Goal: Task Accomplishment & Management: Manage account settings

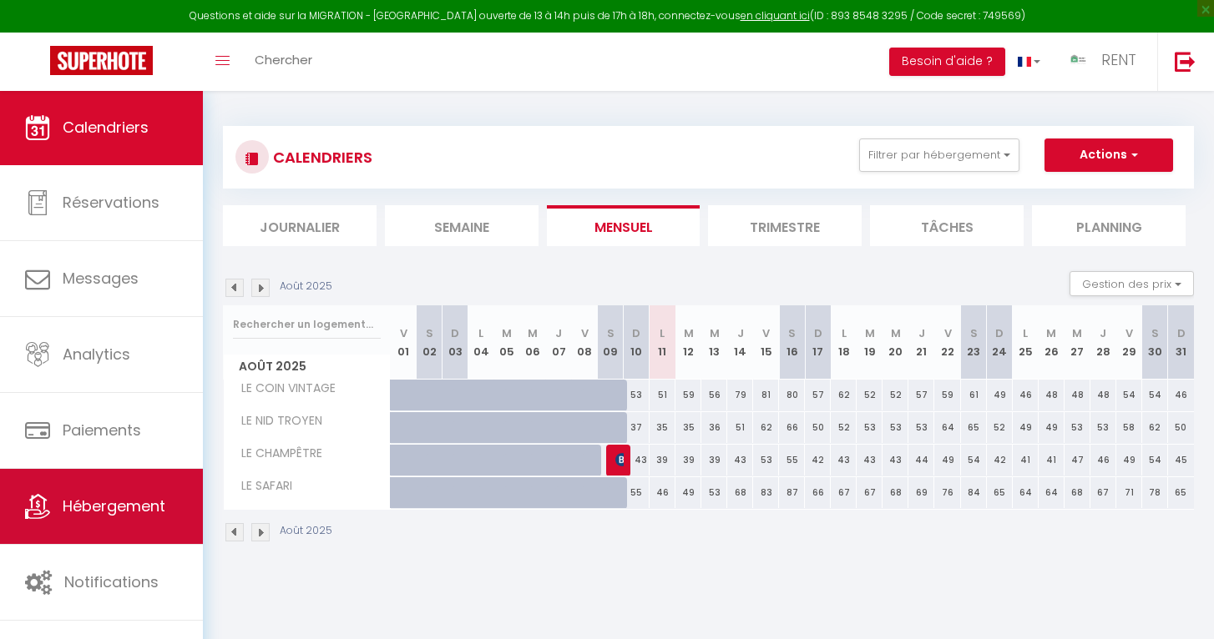
click at [80, 503] on span "Hébergement" at bounding box center [114, 506] width 103 height 21
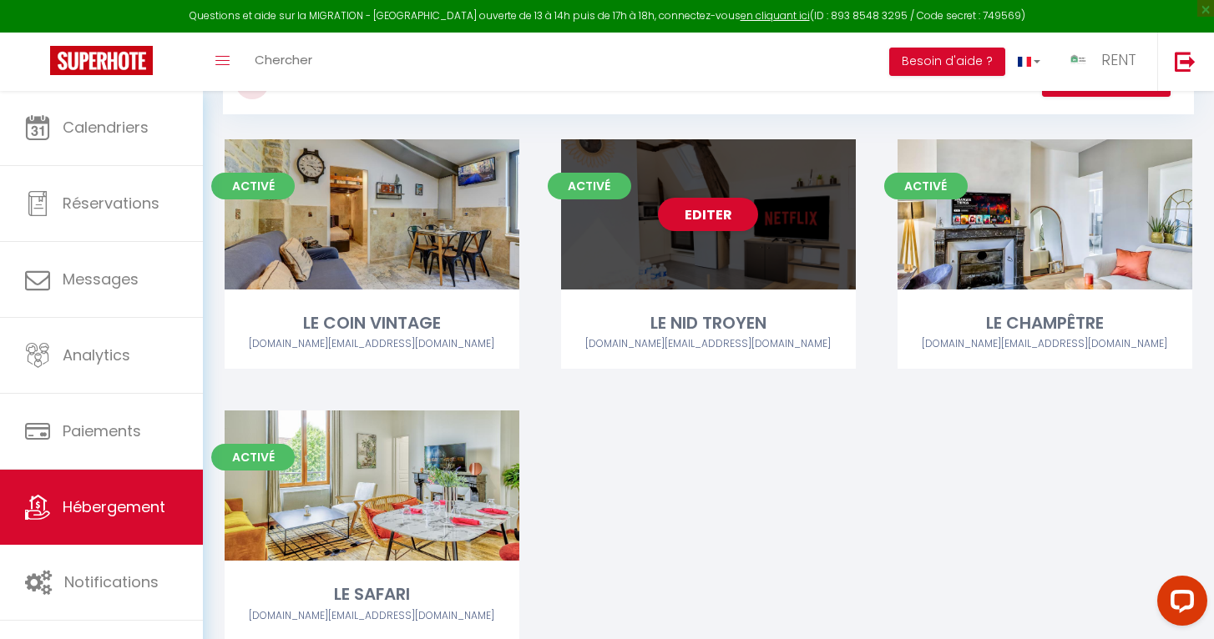
scroll to position [155, 0]
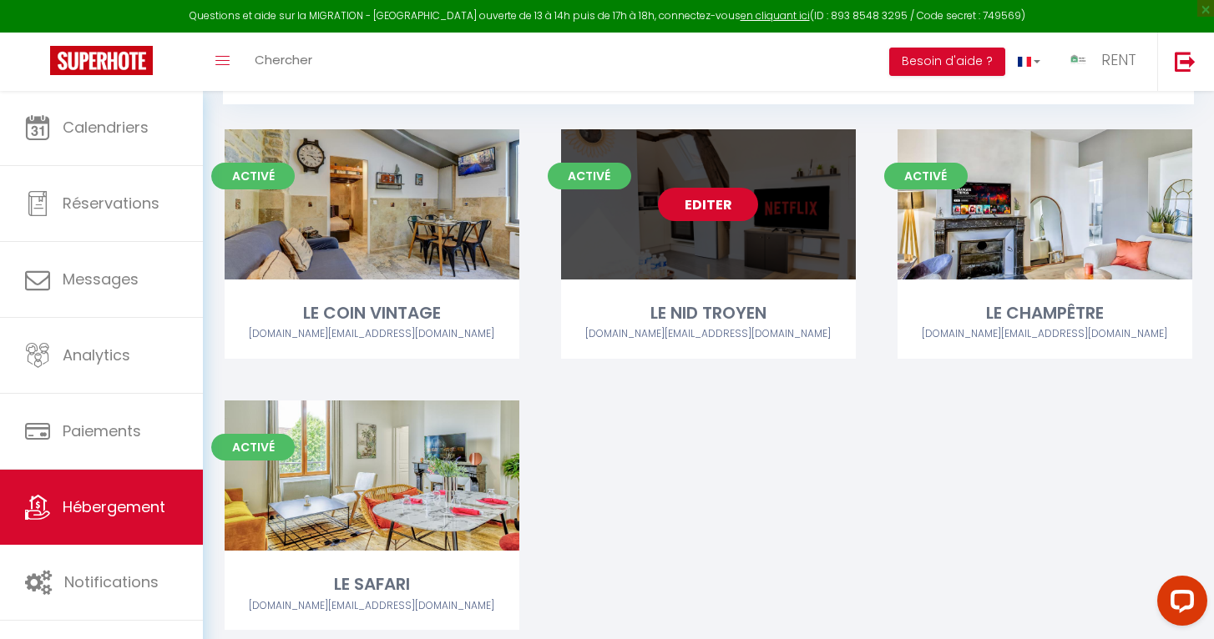
click at [701, 204] on link "Editer" at bounding box center [708, 204] width 100 height 33
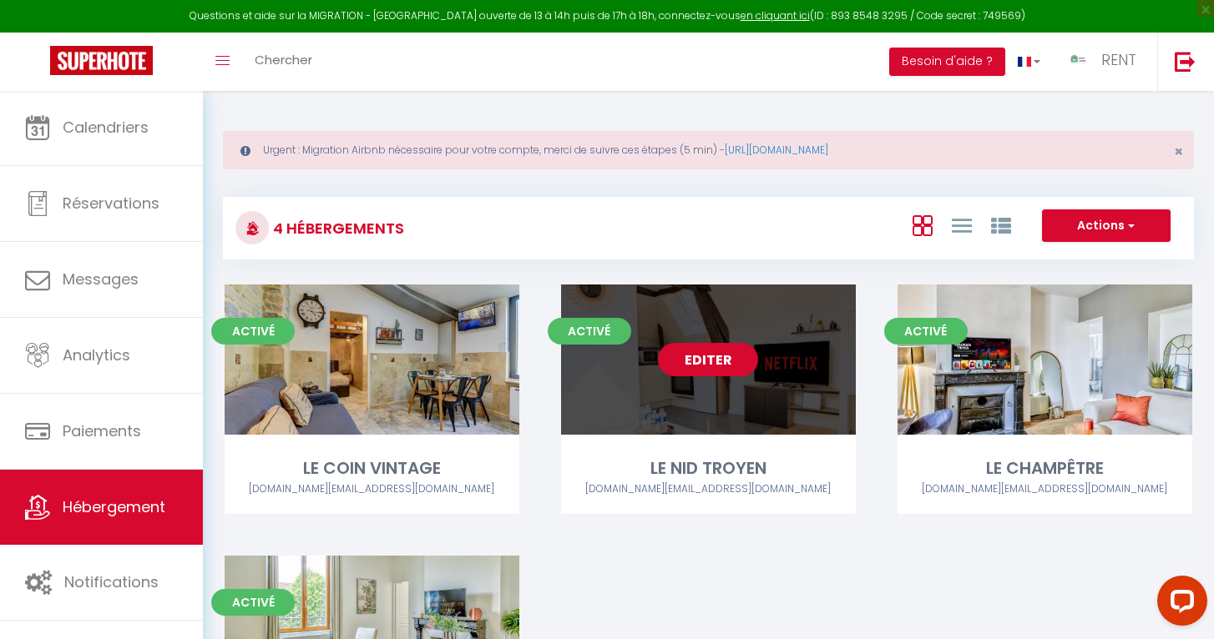
select select "3"
select select "2"
select select "1"
select select
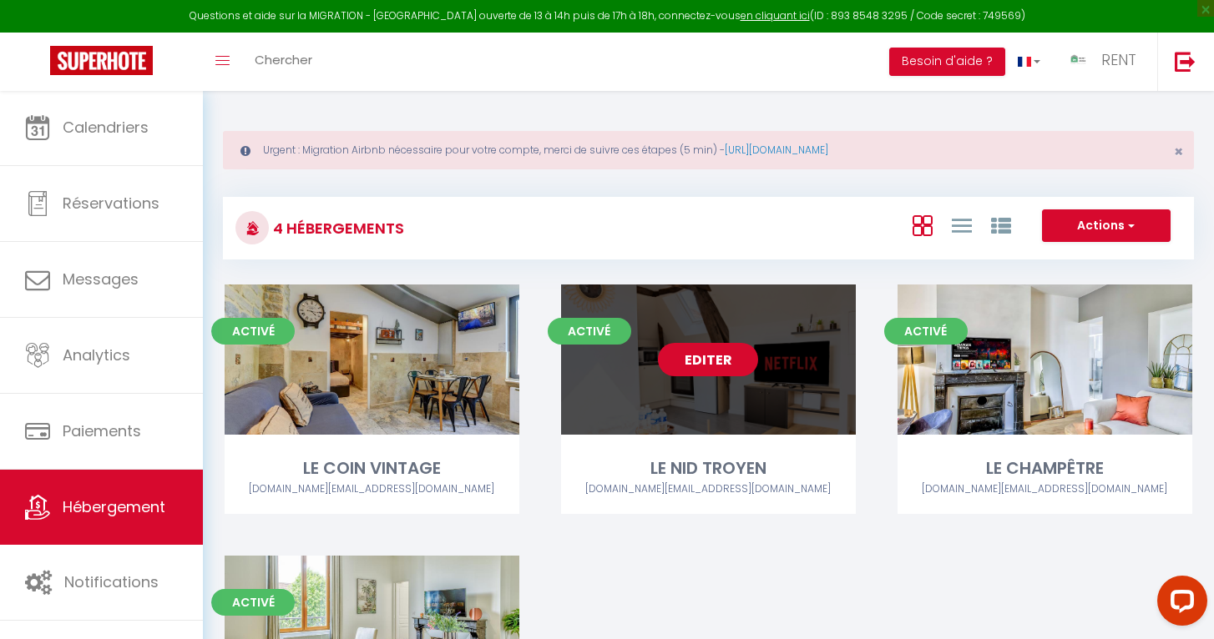
select select "28"
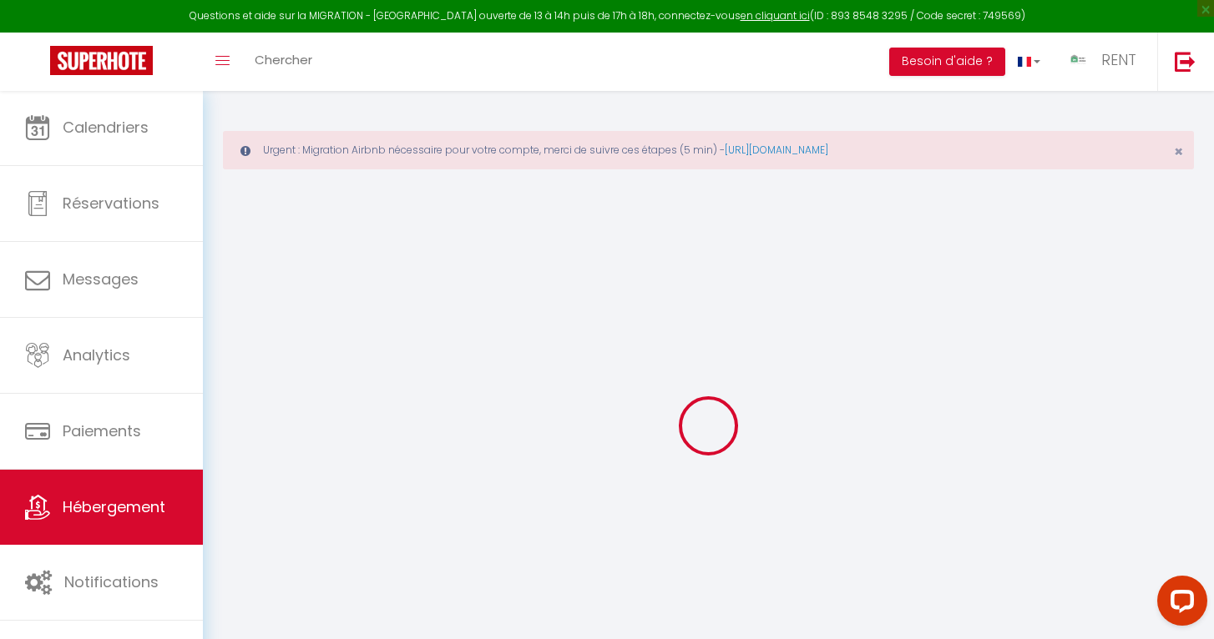
select select
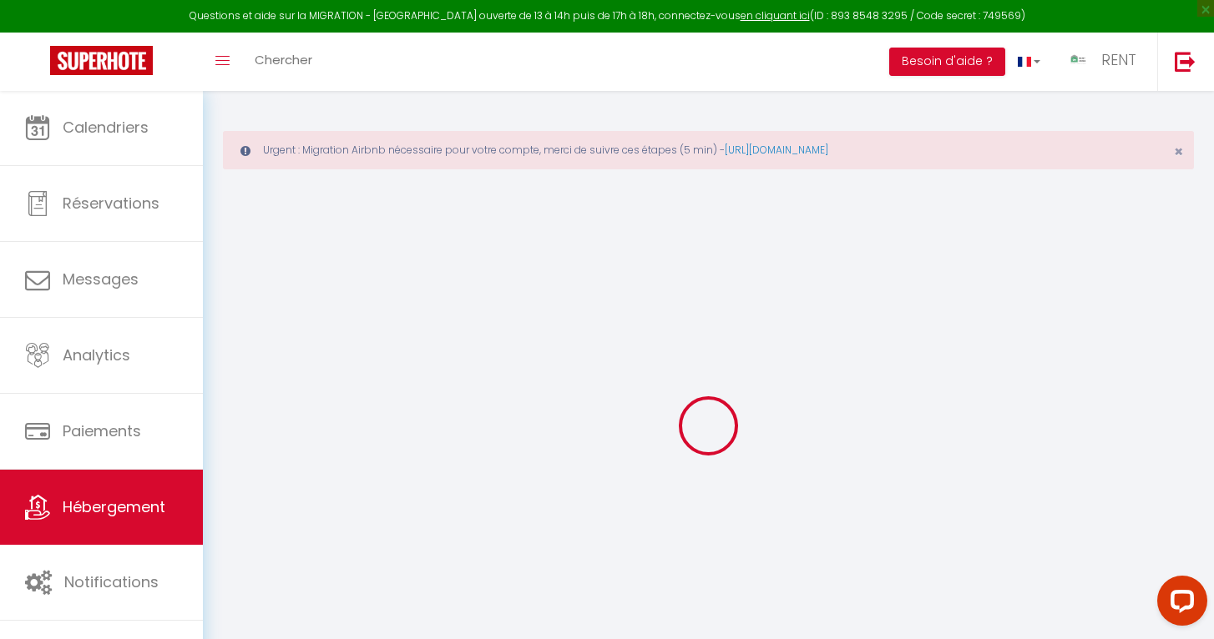
select select
checkbox input "false"
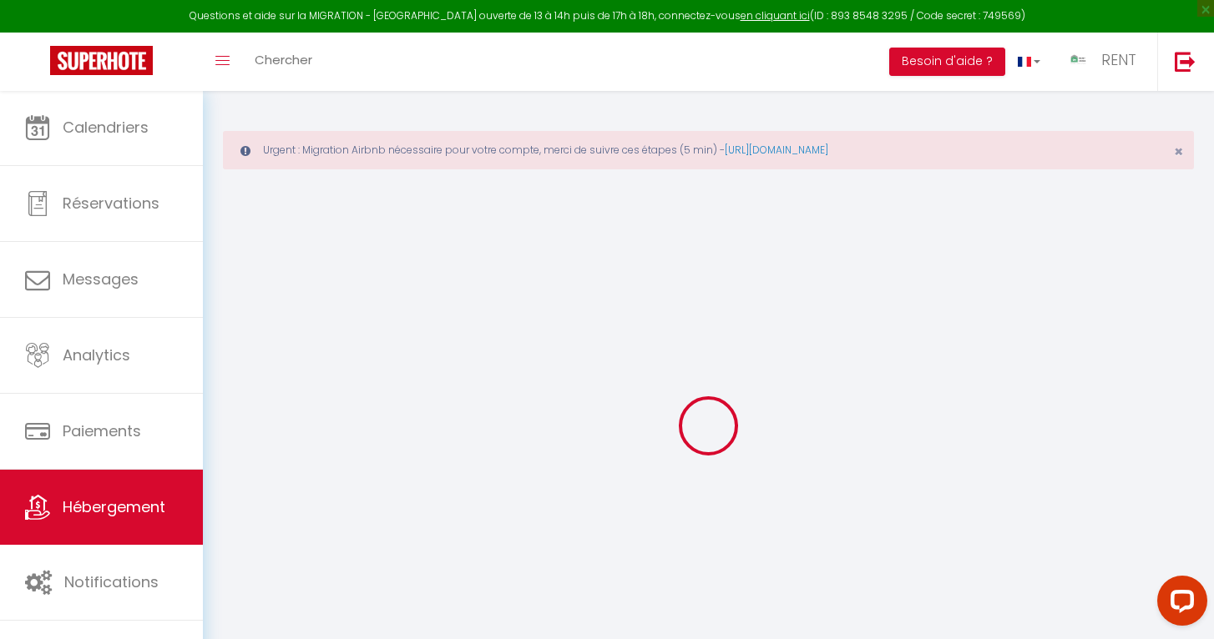
select select
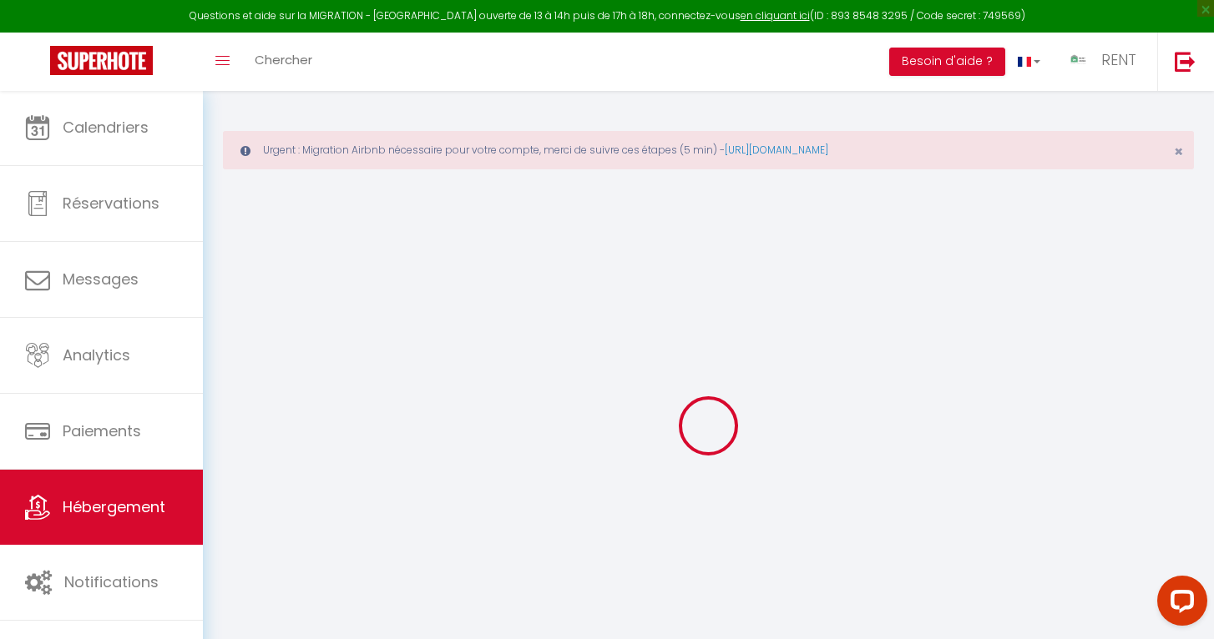
select select
checkbox input "false"
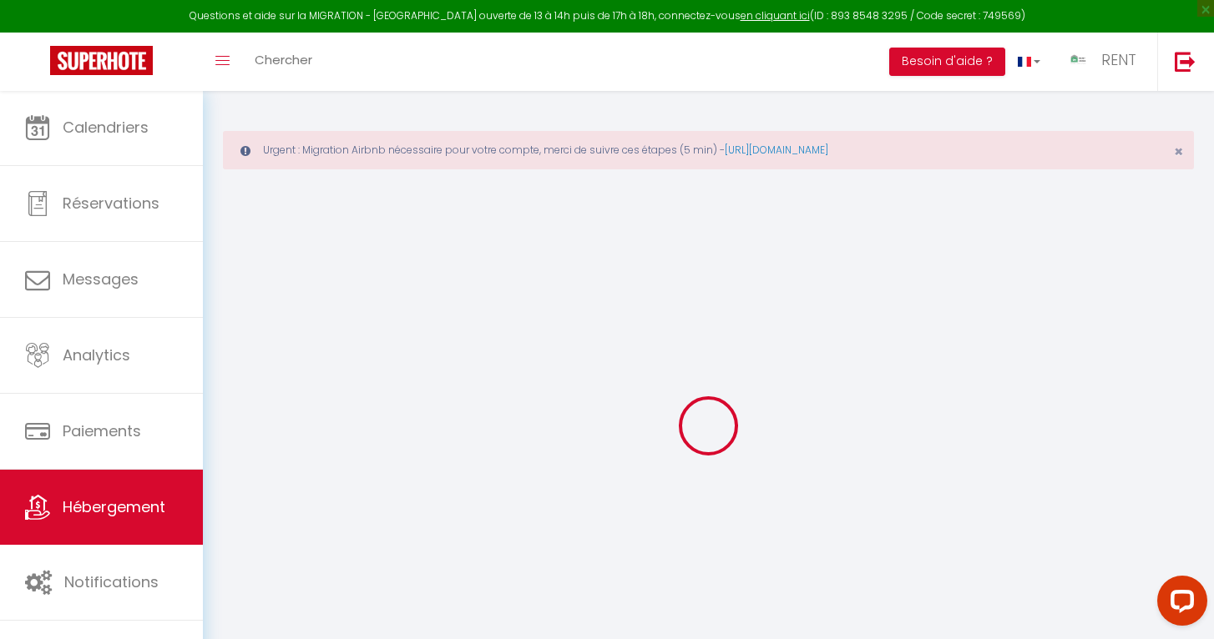
checkbox input "false"
select select
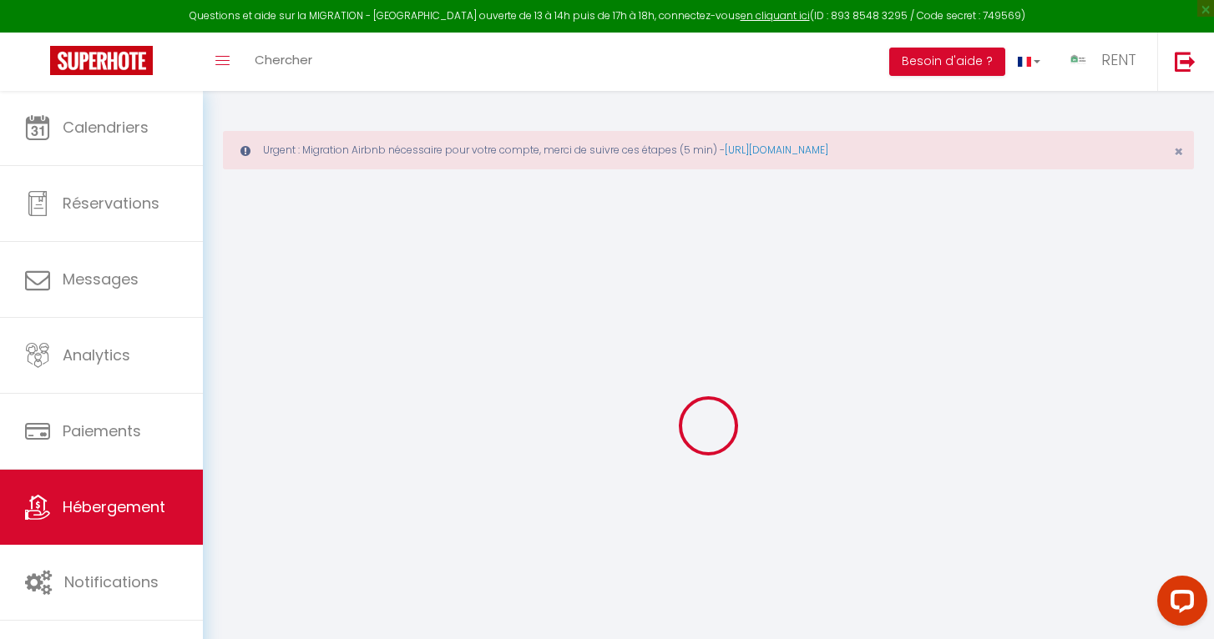
select select
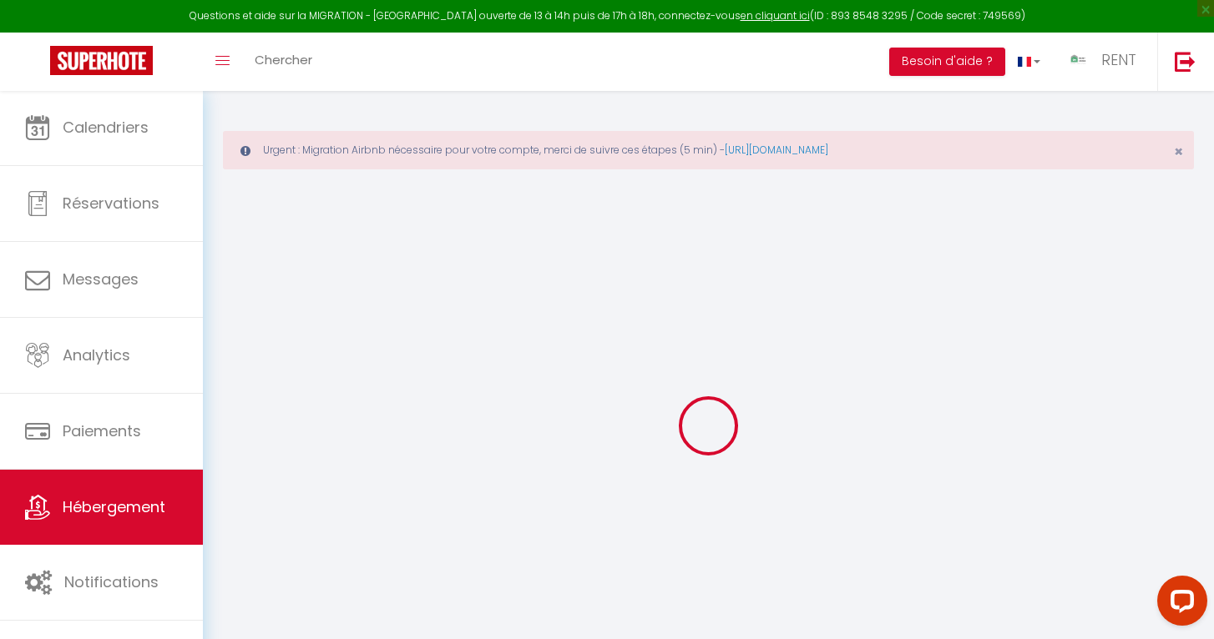
checkbox input "false"
select select
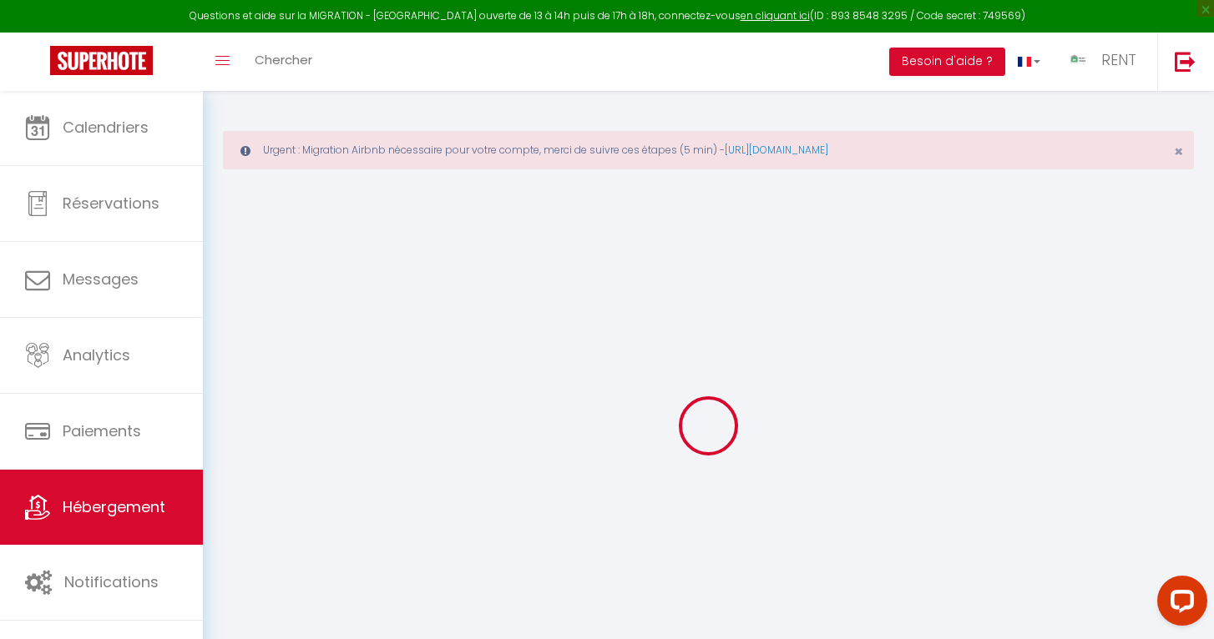
select select
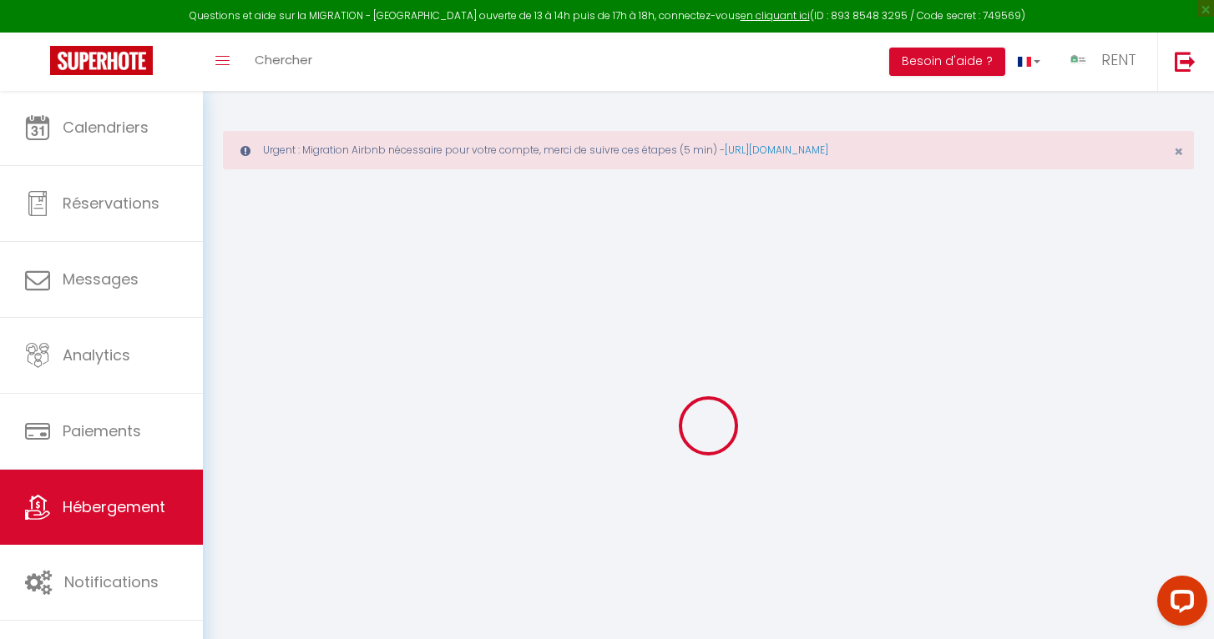
select select
checkbox input "false"
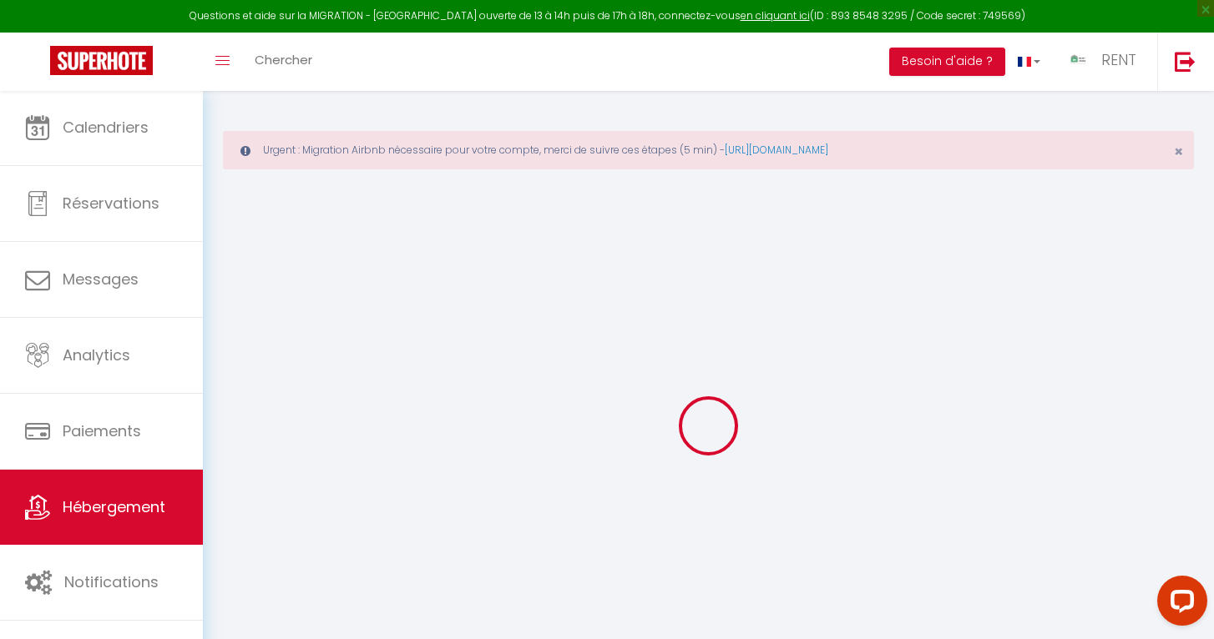
checkbox input "false"
select select
type input "LE NID TROYEN"
type input "RENT IMMO"
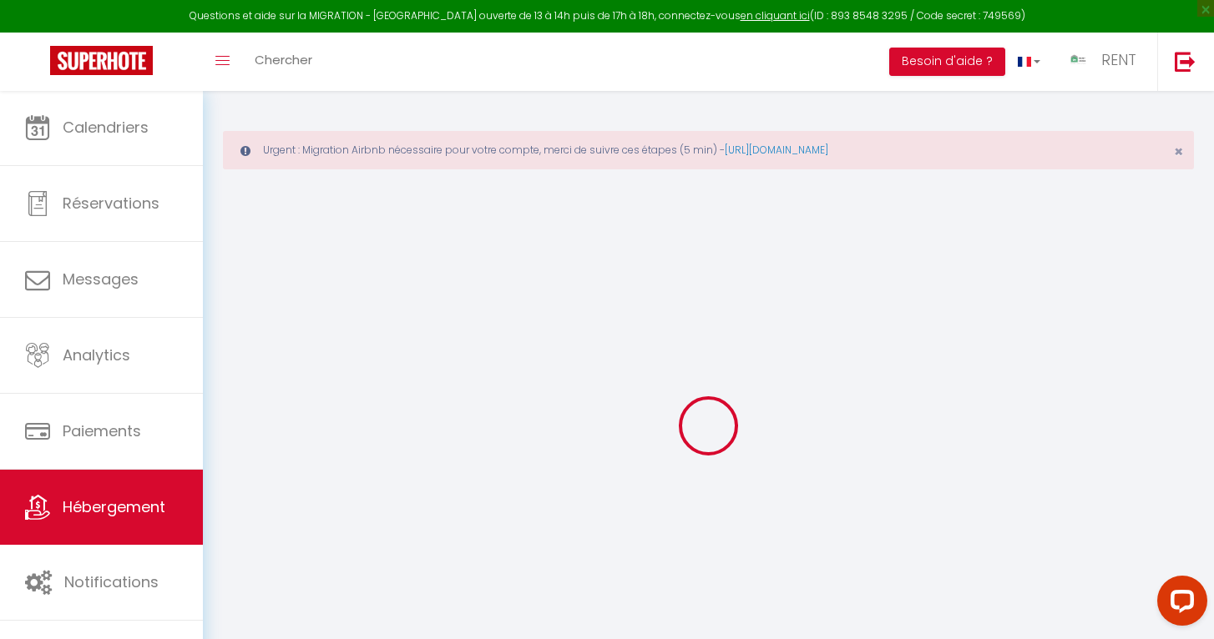
type input "RENT IMMO"
type input "[STREET_ADDRESS][PERSON_NAME]"
type input "21000"
type input "[GEOGRAPHIC_DATA]"
select select "1"
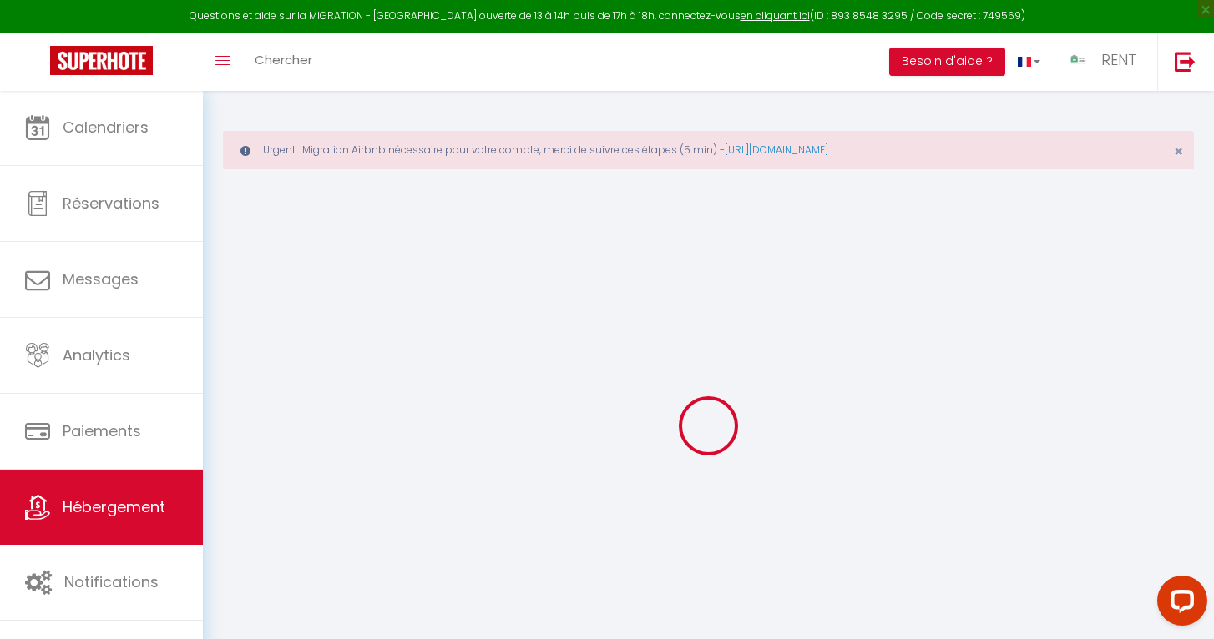
type input "50"
type input "15"
type input "35"
type input "4"
type input "1.6"
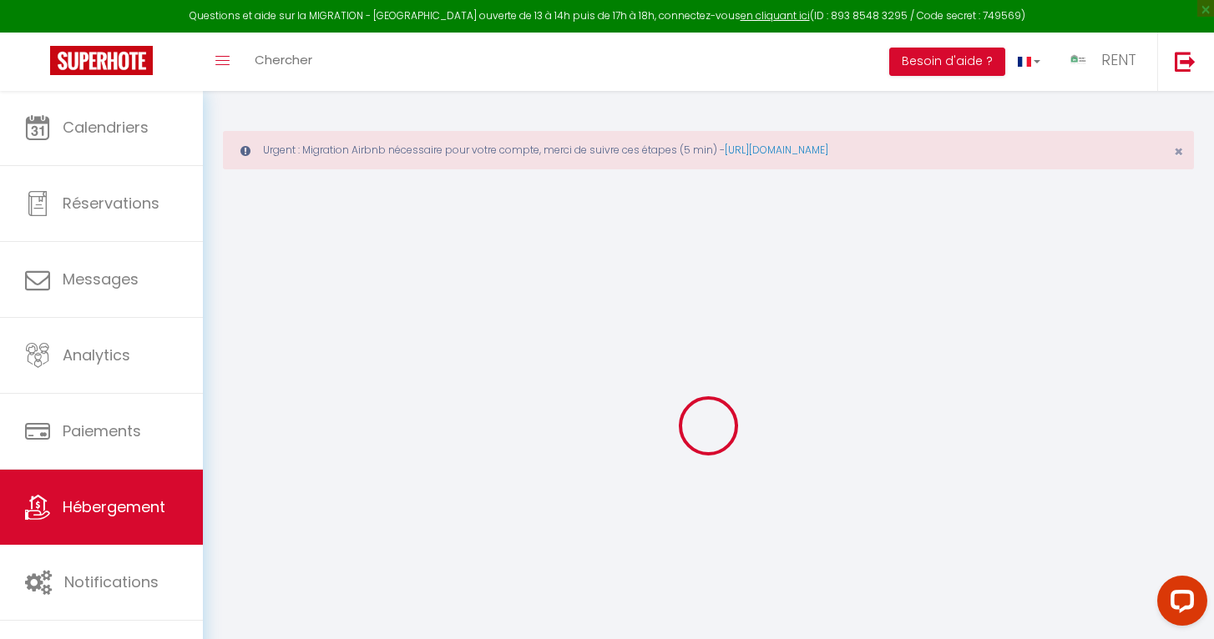
type input "300"
select select
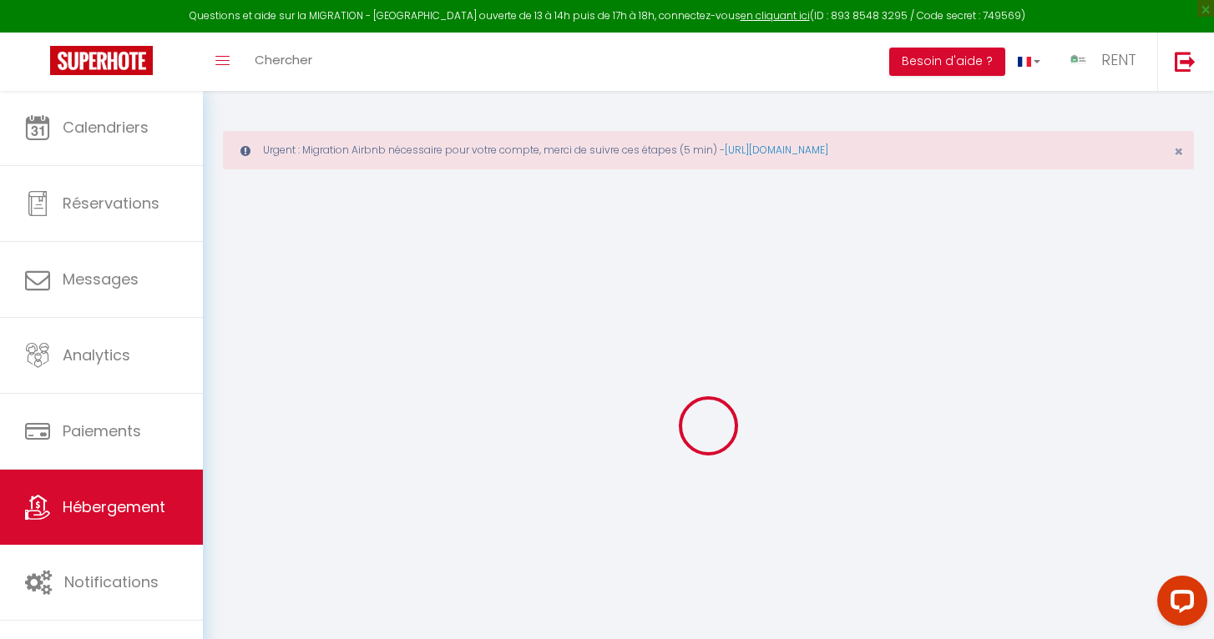
select select
type input "3 Impasse Michaut Maillard"
type input "10000"
type input "[GEOGRAPHIC_DATA]"
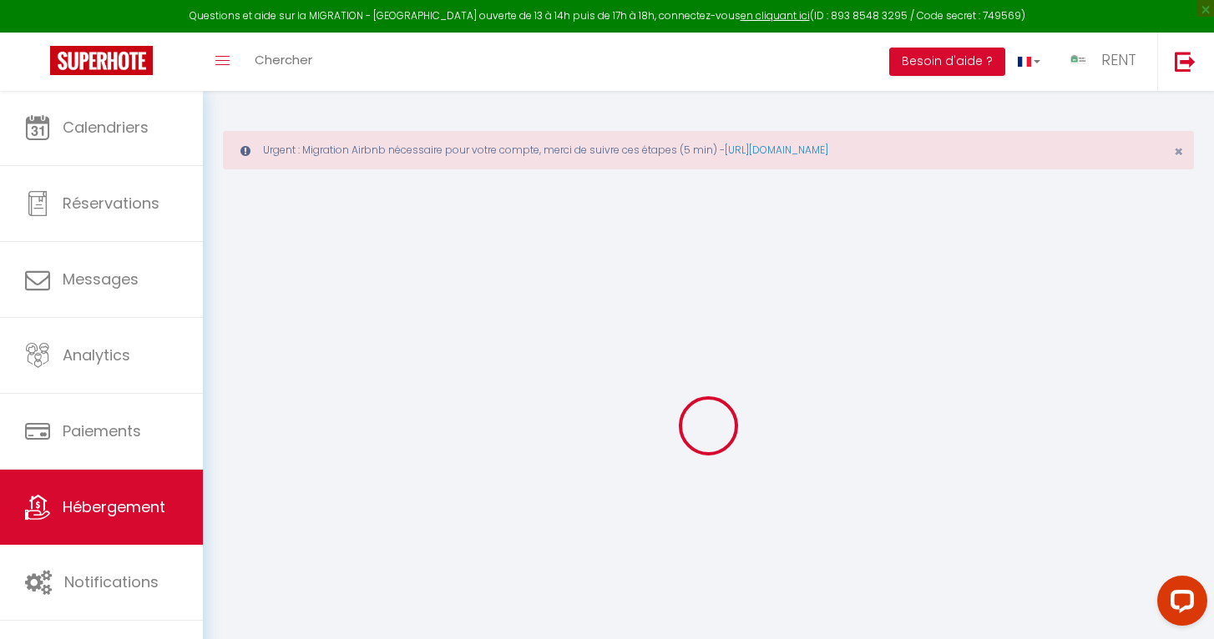
type input "[EMAIL_ADDRESS][DOMAIN_NAME]"
select select "976"
checkbox input "true"
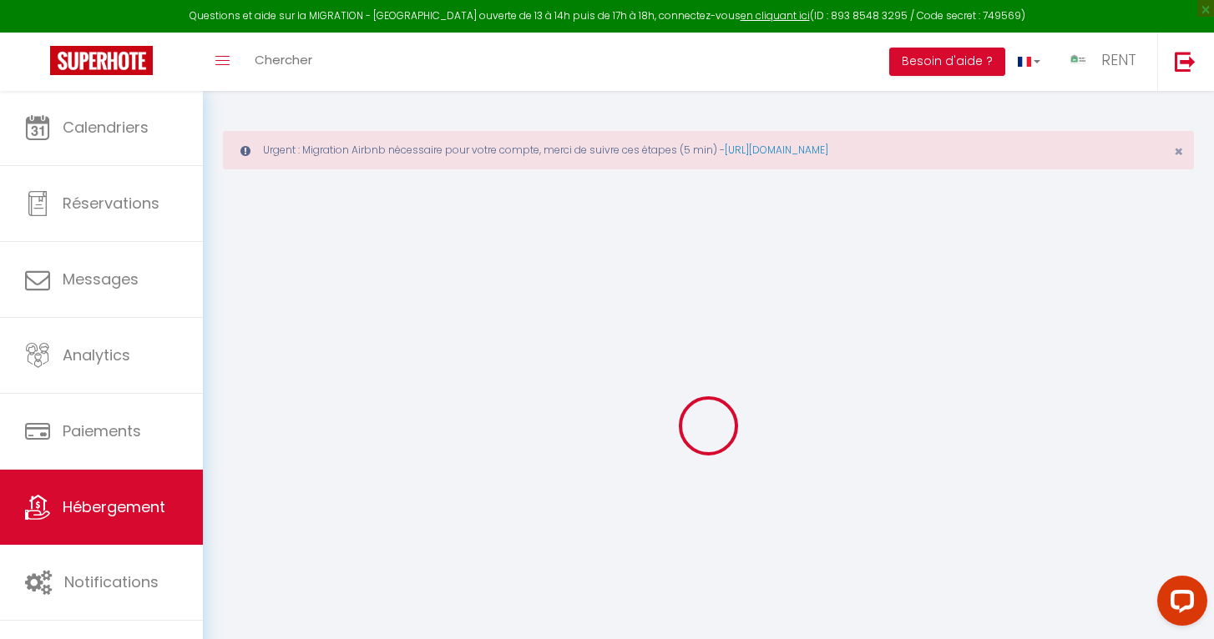
checkbox input "true"
radio input "true"
type input "0"
select select
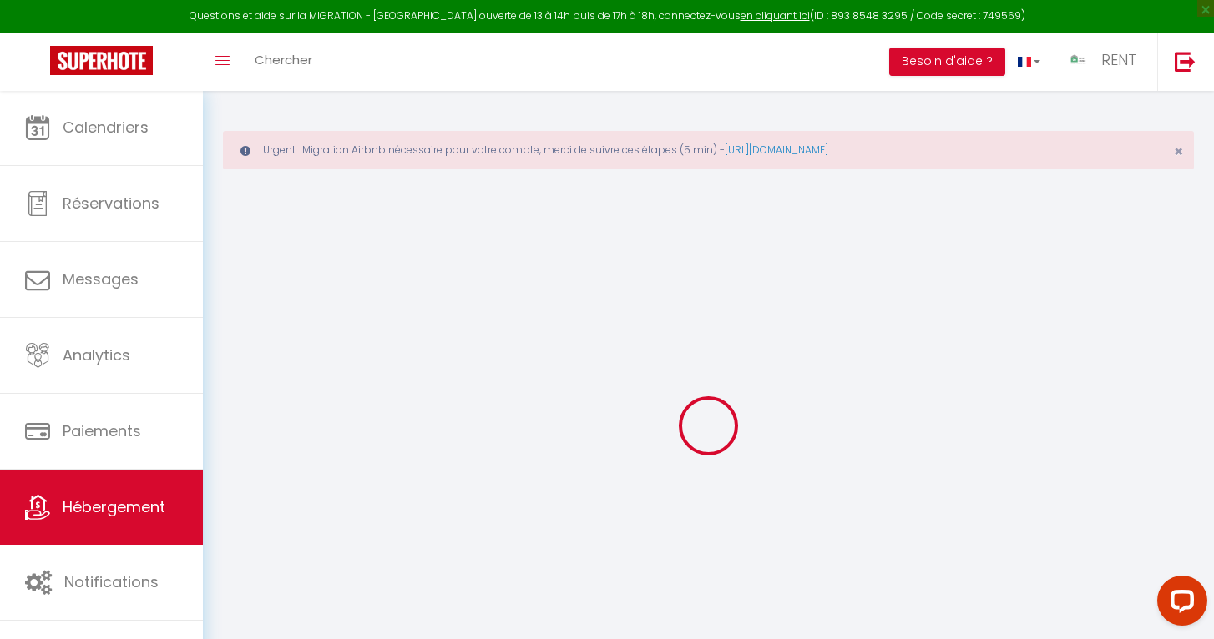
select select
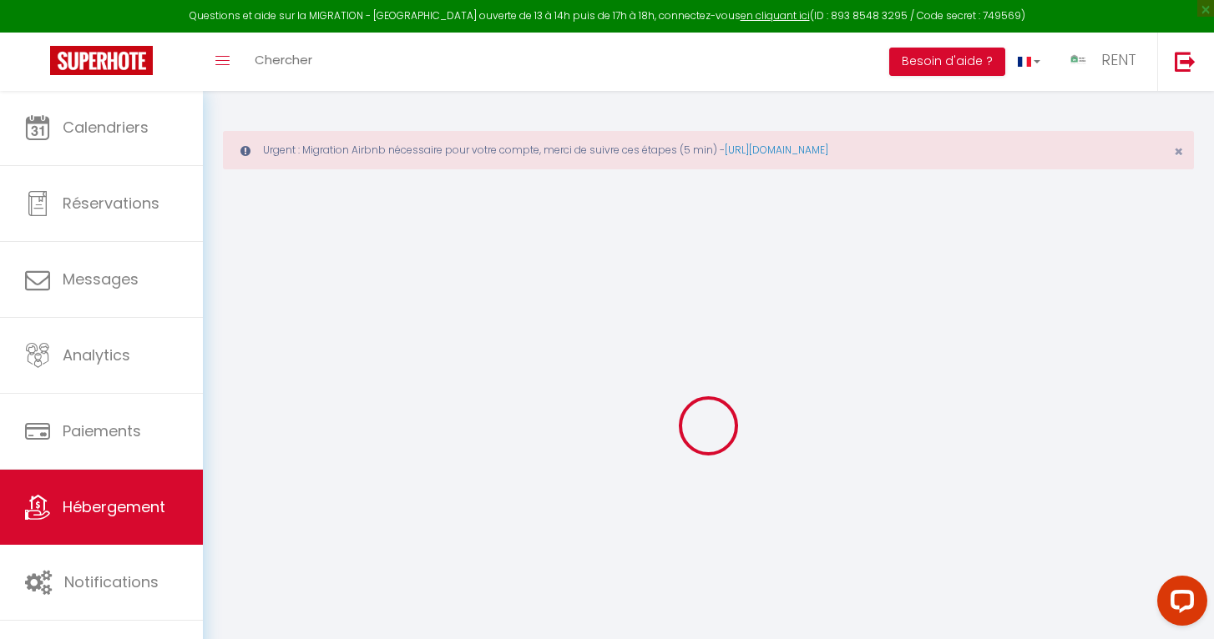
checkbox input "true"
select select
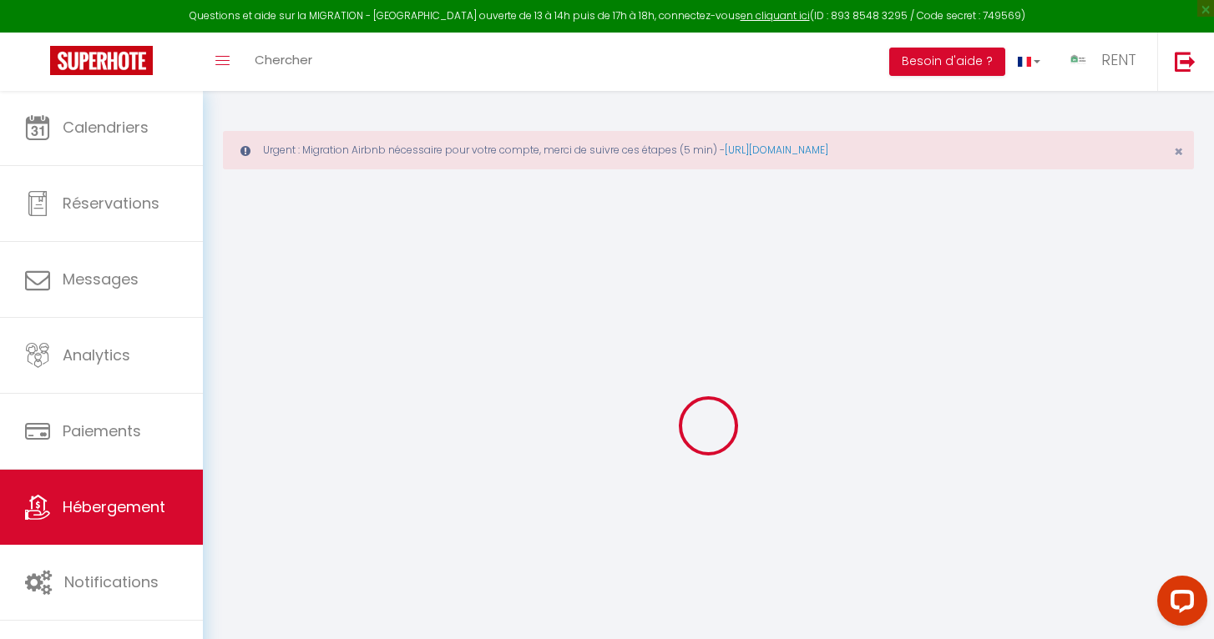
select select
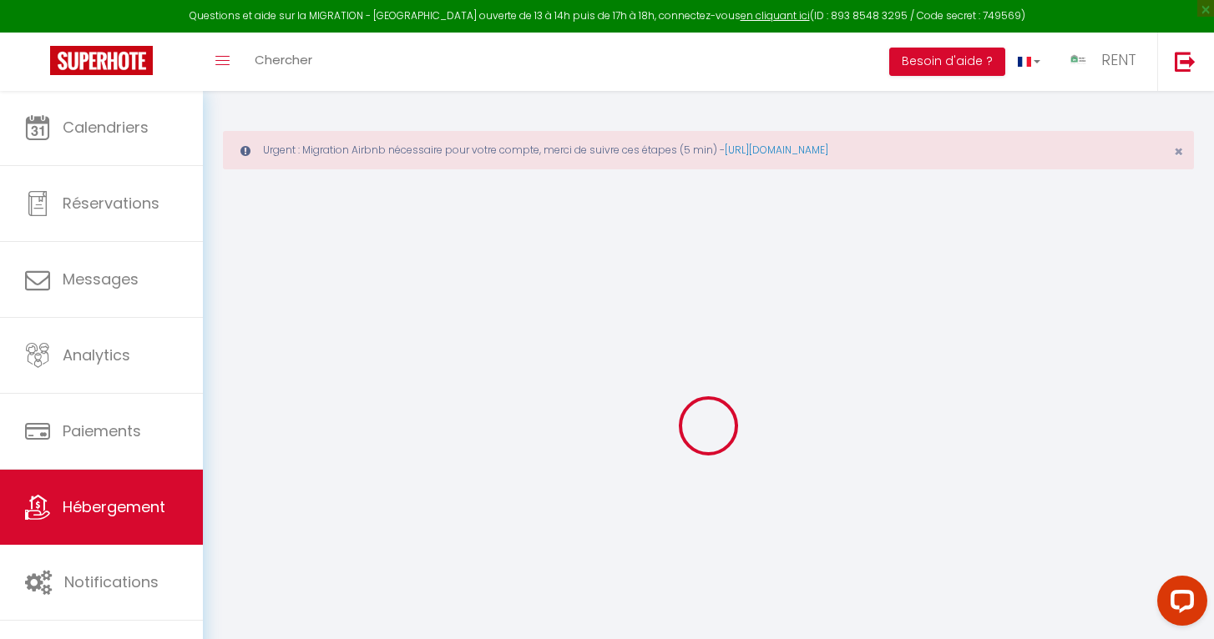
checkbox input "true"
select select "+ 15 %"
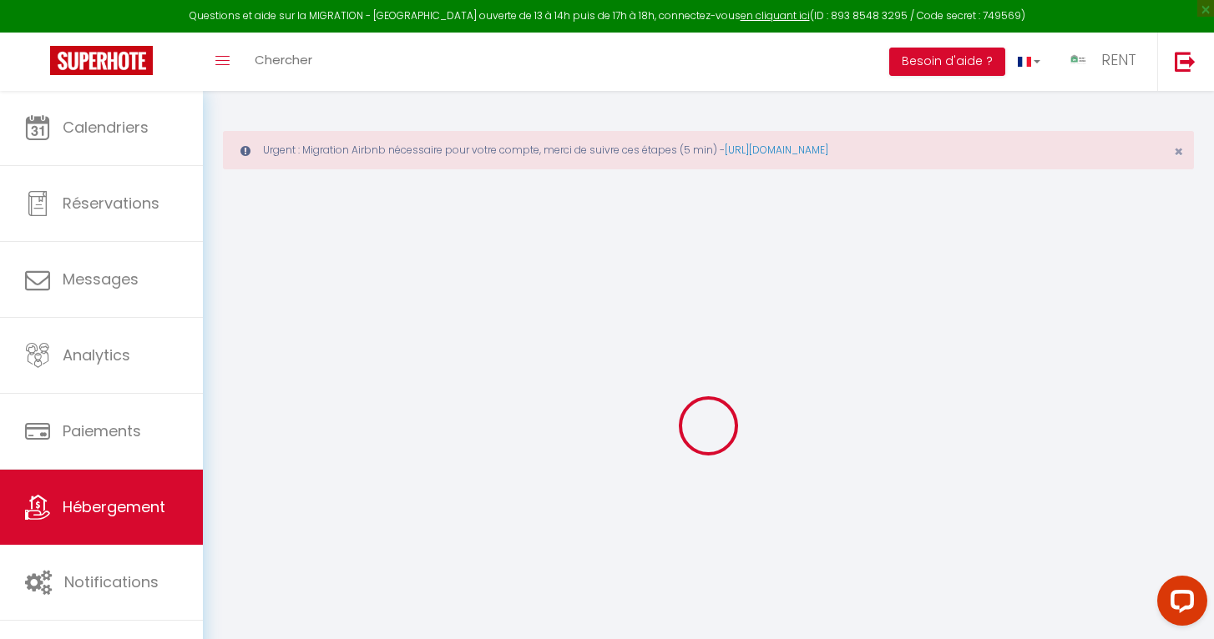
select select "+ 37 %"
select select "+ 10 %"
checkbox input "true"
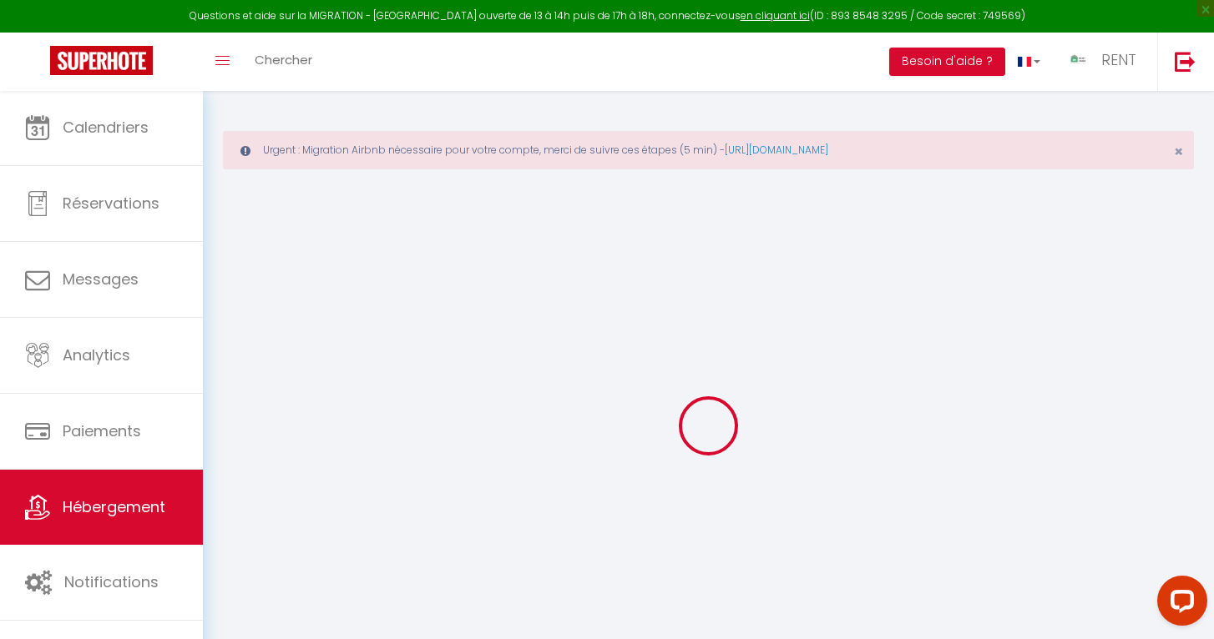
checkbox input "true"
select select
select select "17:00"
select select "23:45"
select select "11:00"
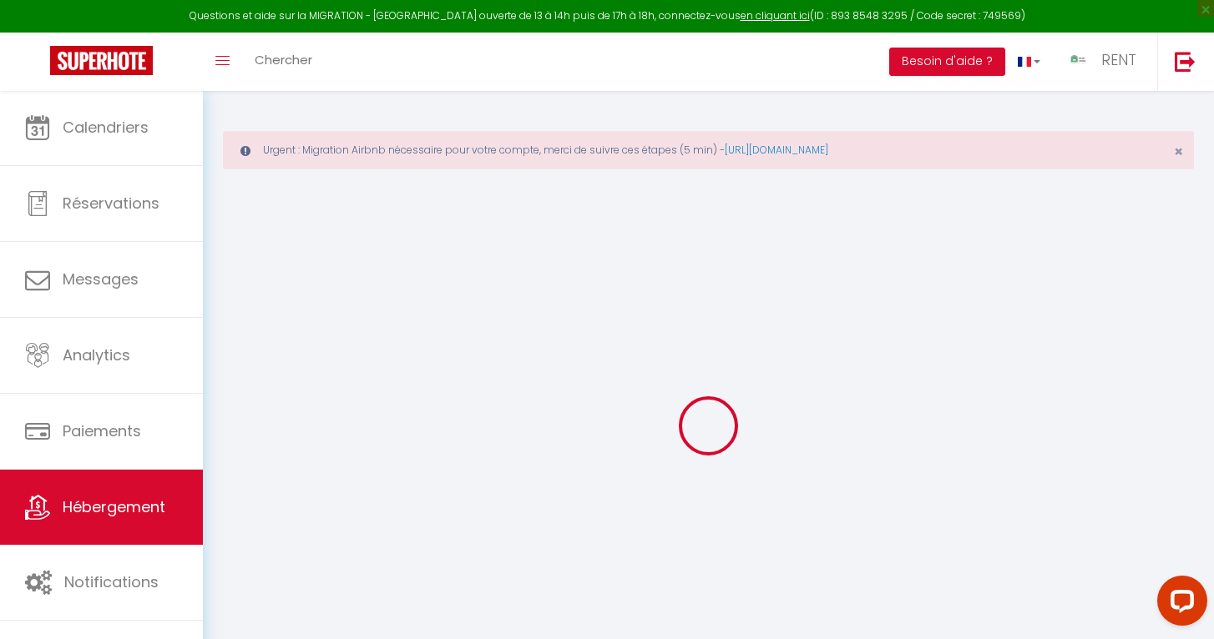
select select "30"
select select "120"
select select "22:00"
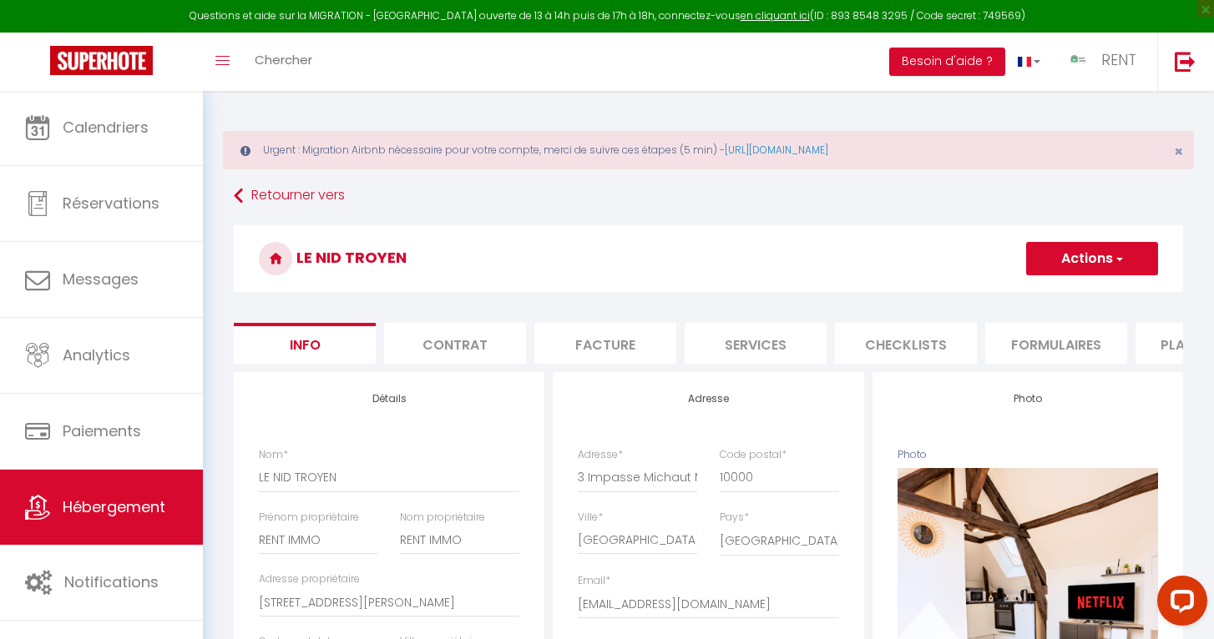
click at [1167, 336] on li "Plateformes" at bounding box center [1206, 343] width 142 height 41
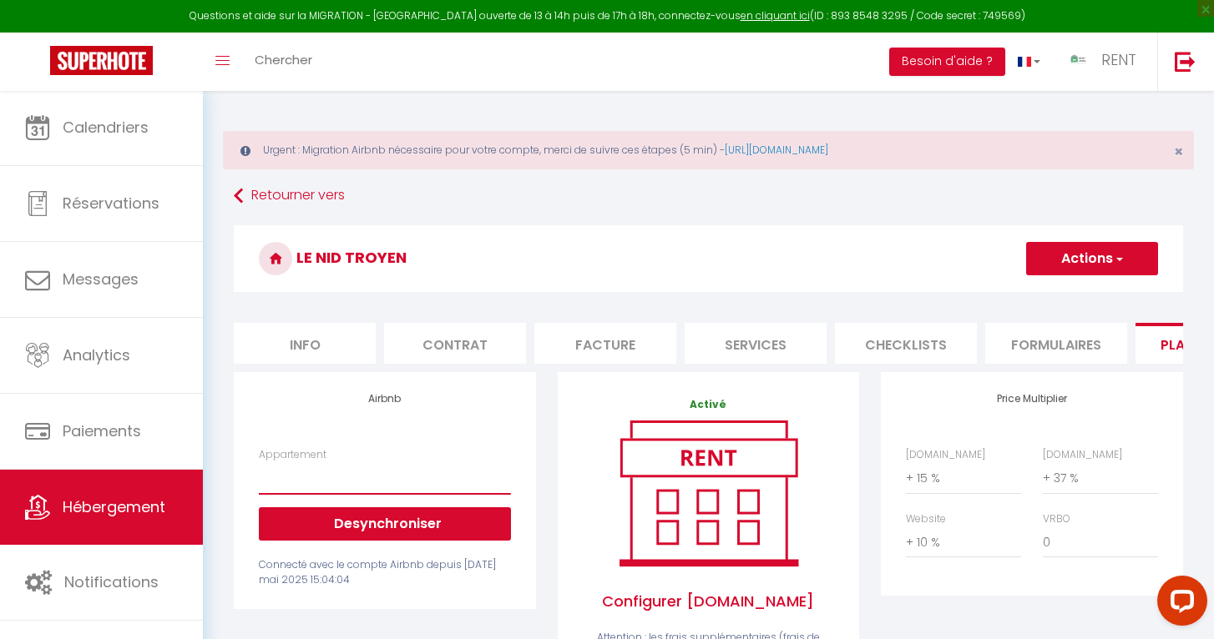
click at [1108, 265] on button "Actions" at bounding box center [1092, 258] width 132 height 33
click at [1068, 290] on link "Enregistrer" at bounding box center [1091, 296] width 132 height 22
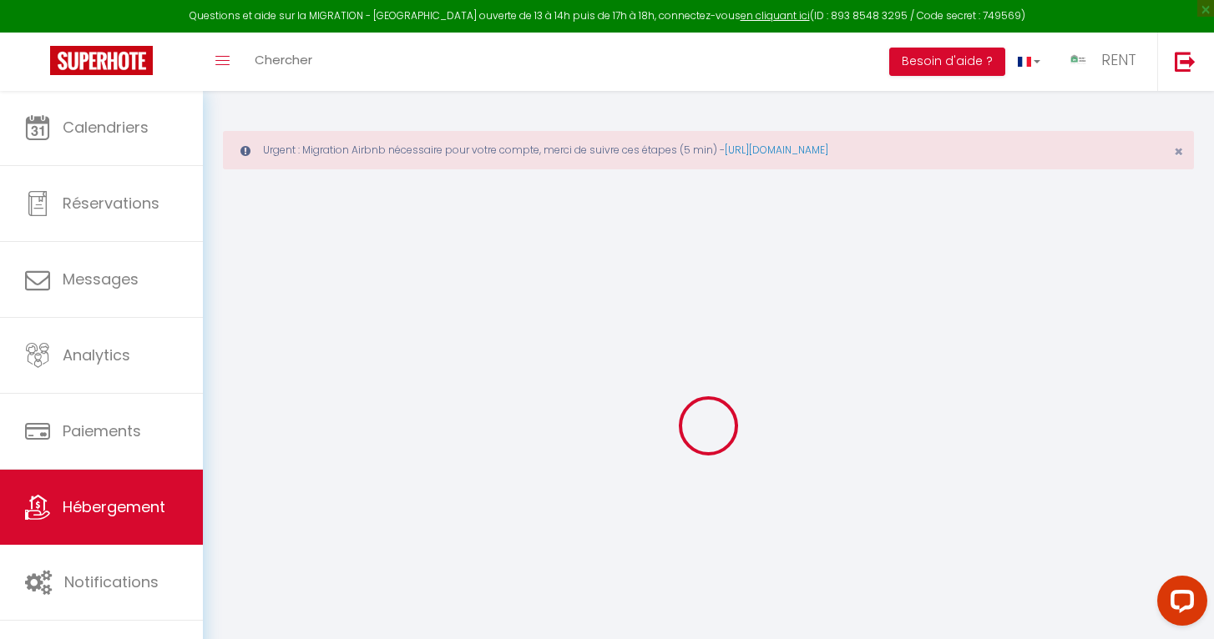
select select
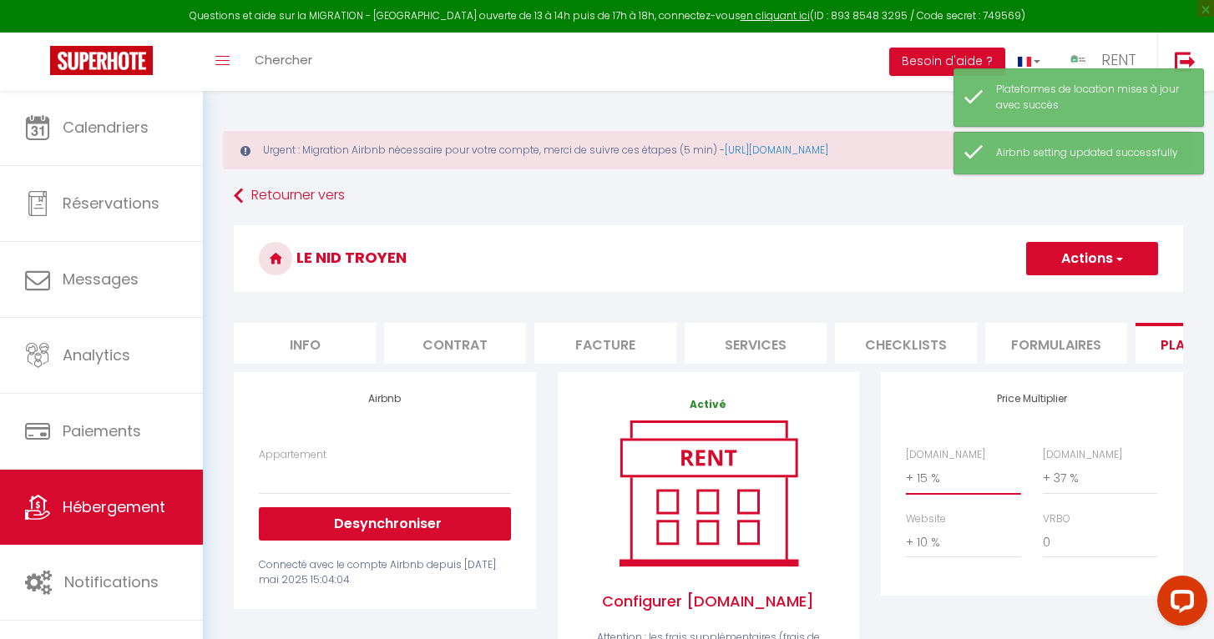
select select "+ 35 %"
click at [1101, 253] on button "Actions" at bounding box center [1092, 258] width 132 height 33
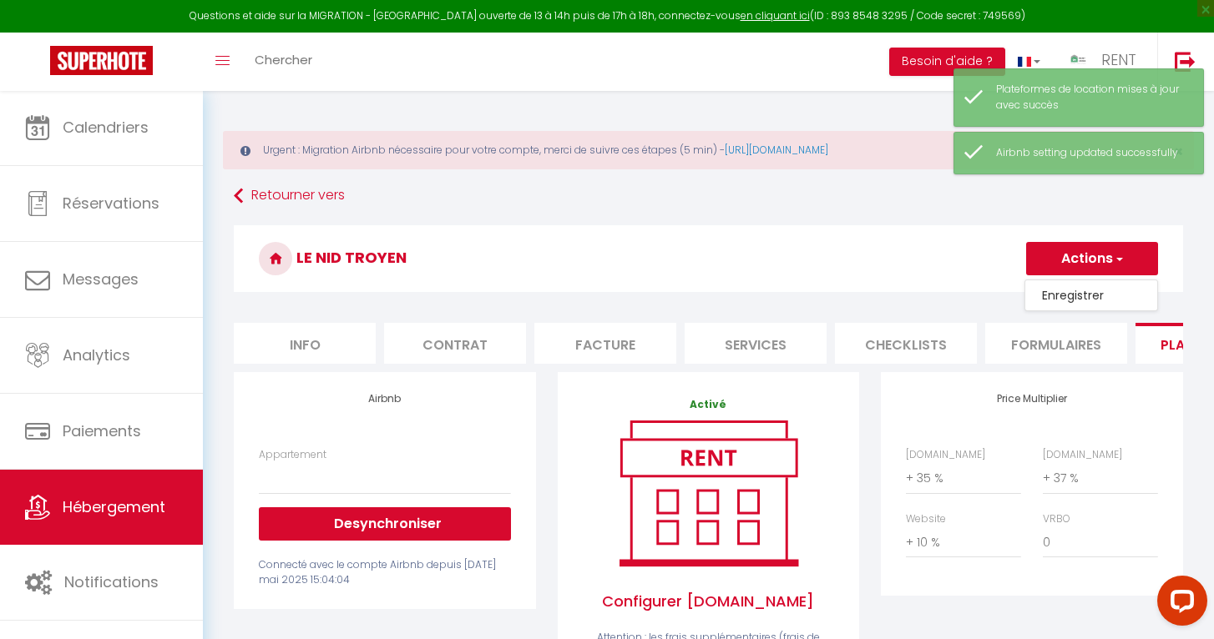
click at [1078, 294] on link "Enregistrer" at bounding box center [1091, 296] width 132 height 22
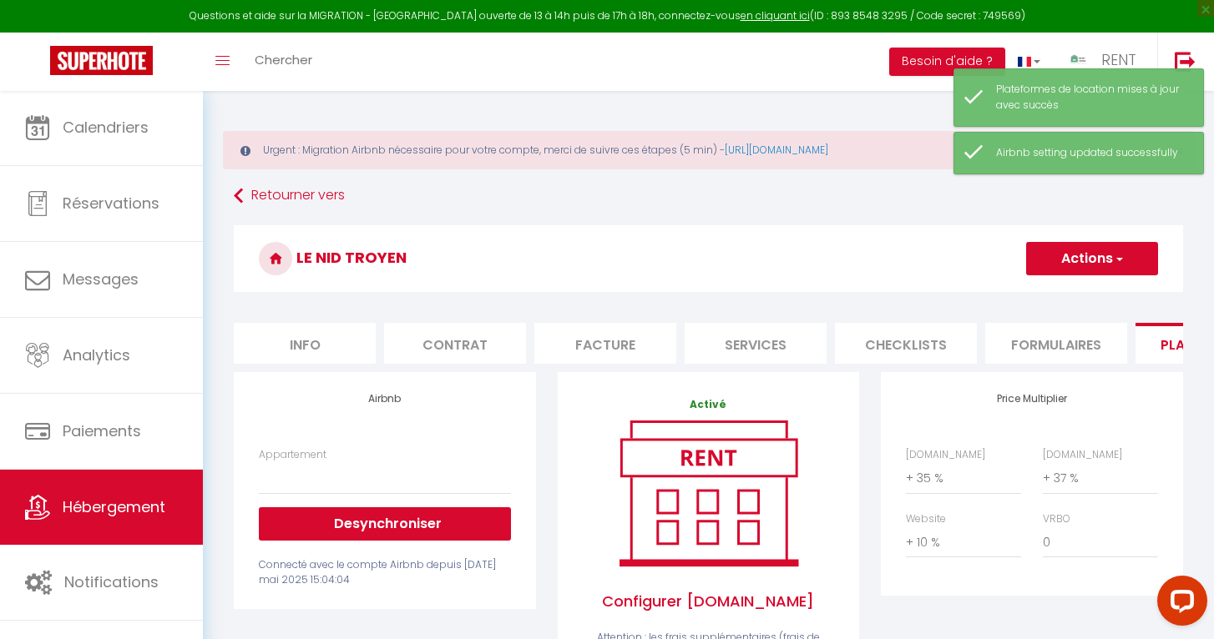
click at [1063, 265] on button "Actions" at bounding box center [1092, 258] width 132 height 33
click at [1064, 305] on link "Enregistrer" at bounding box center [1091, 296] width 132 height 22
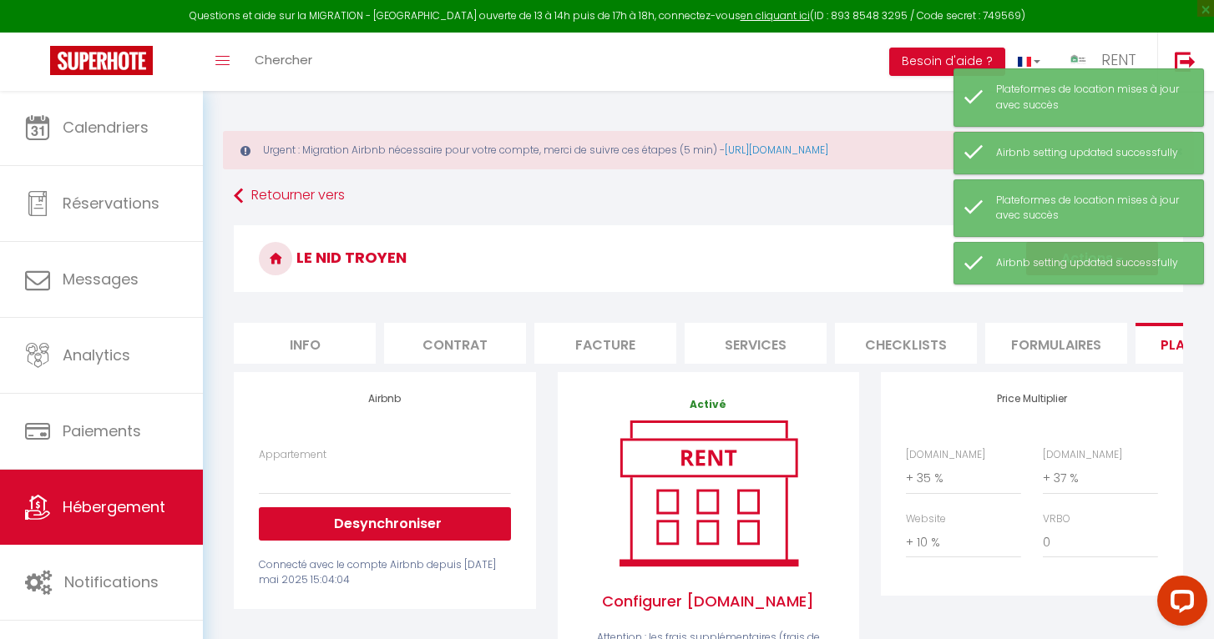
scroll to position [19, 0]
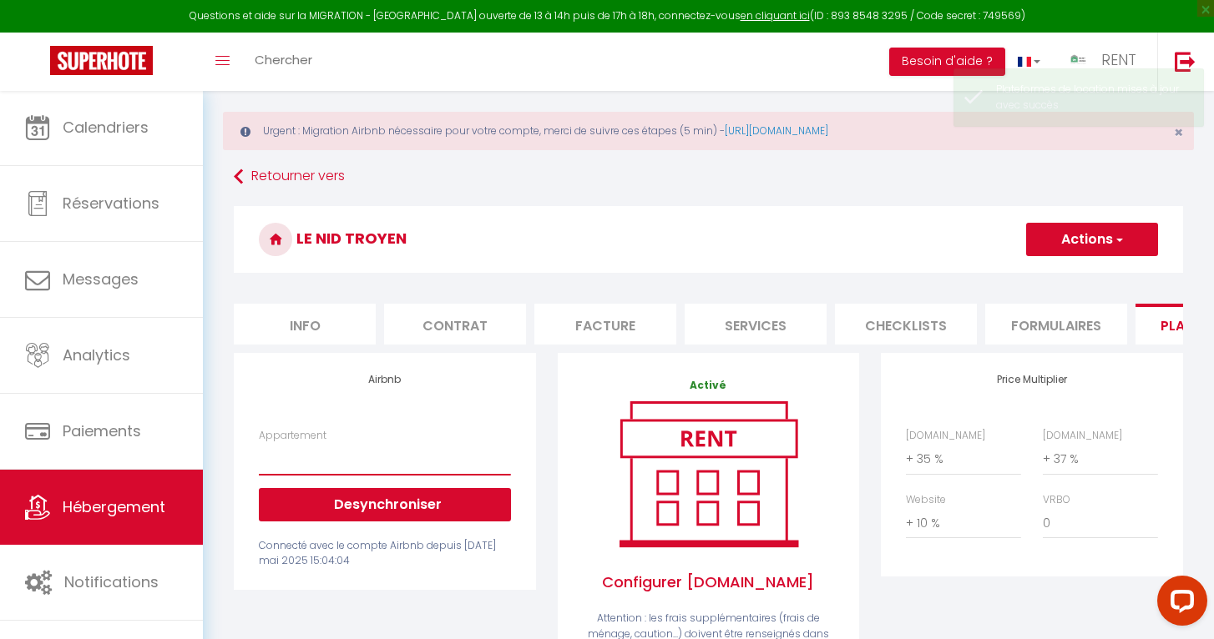
click at [1052, 236] on button "Actions" at bounding box center [1092, 239] width 132 height 33
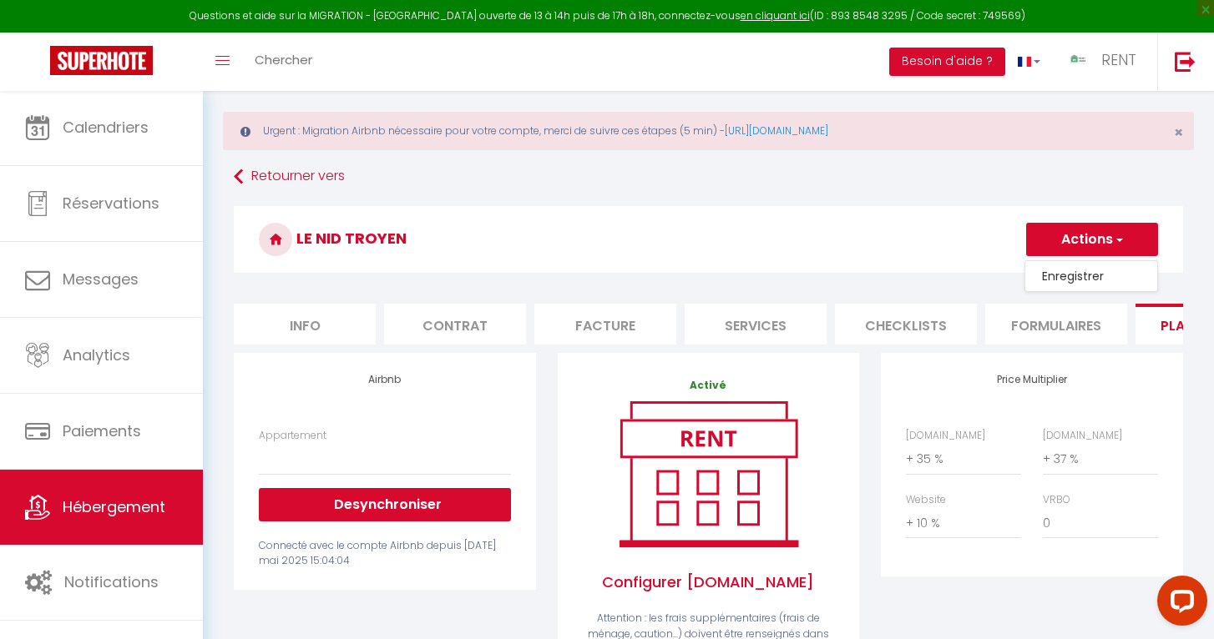
click at [1062, 274] on link "Enregistrer" at bounding box center [1091, 276] width 132 height 22
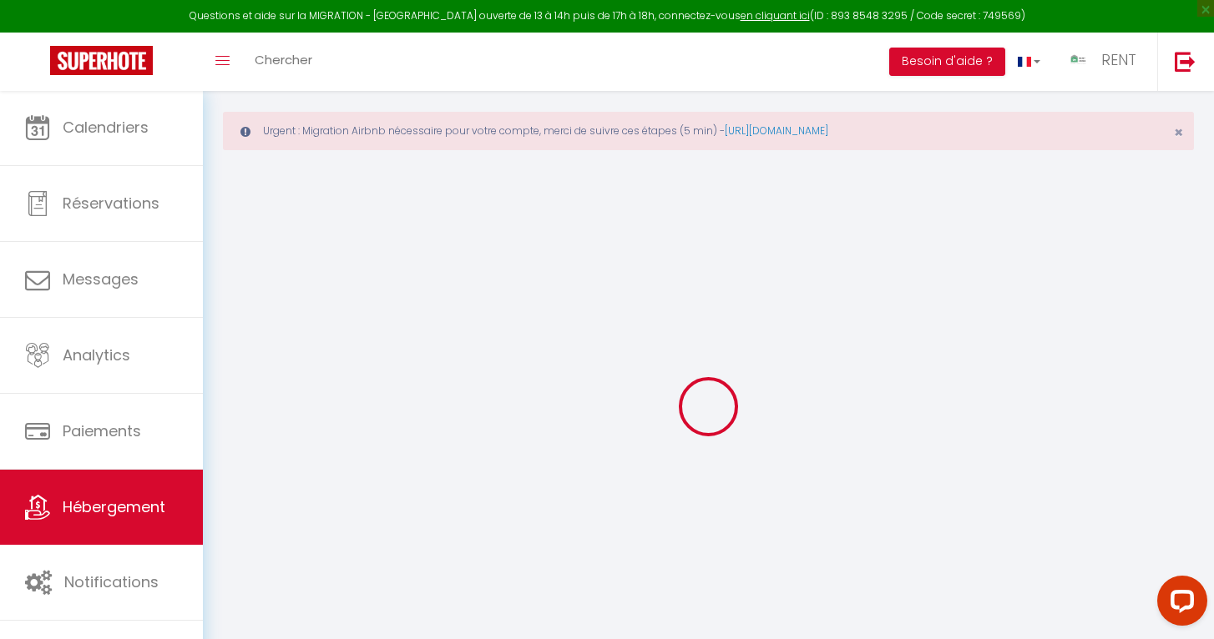
select select
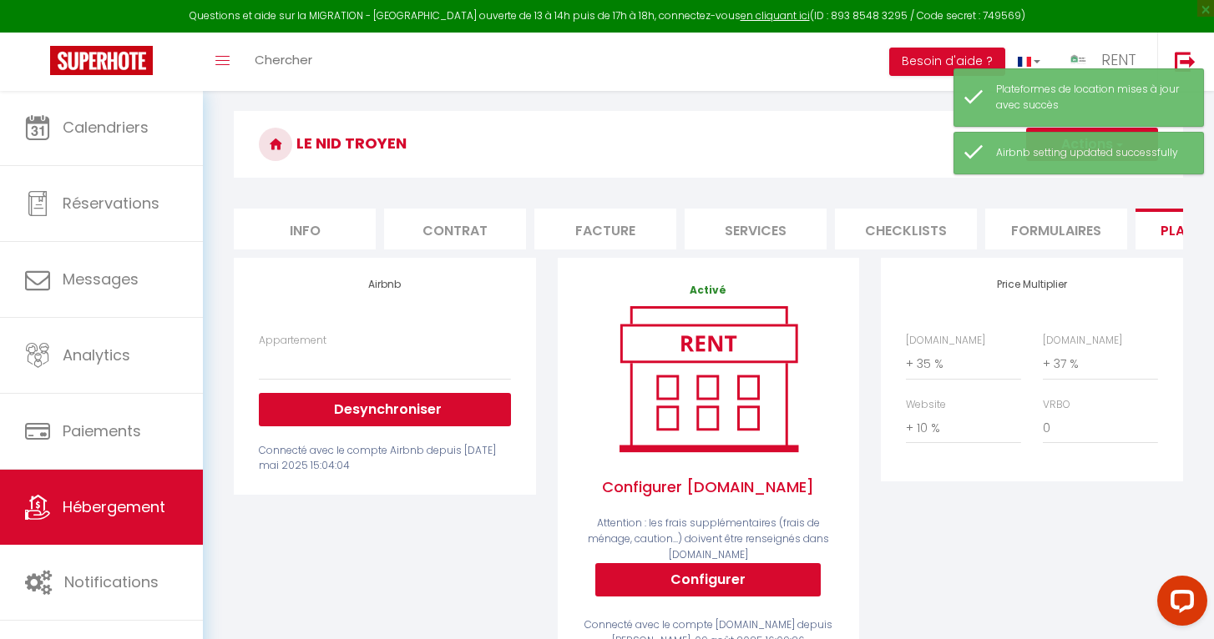
scroll to position [170, 0]
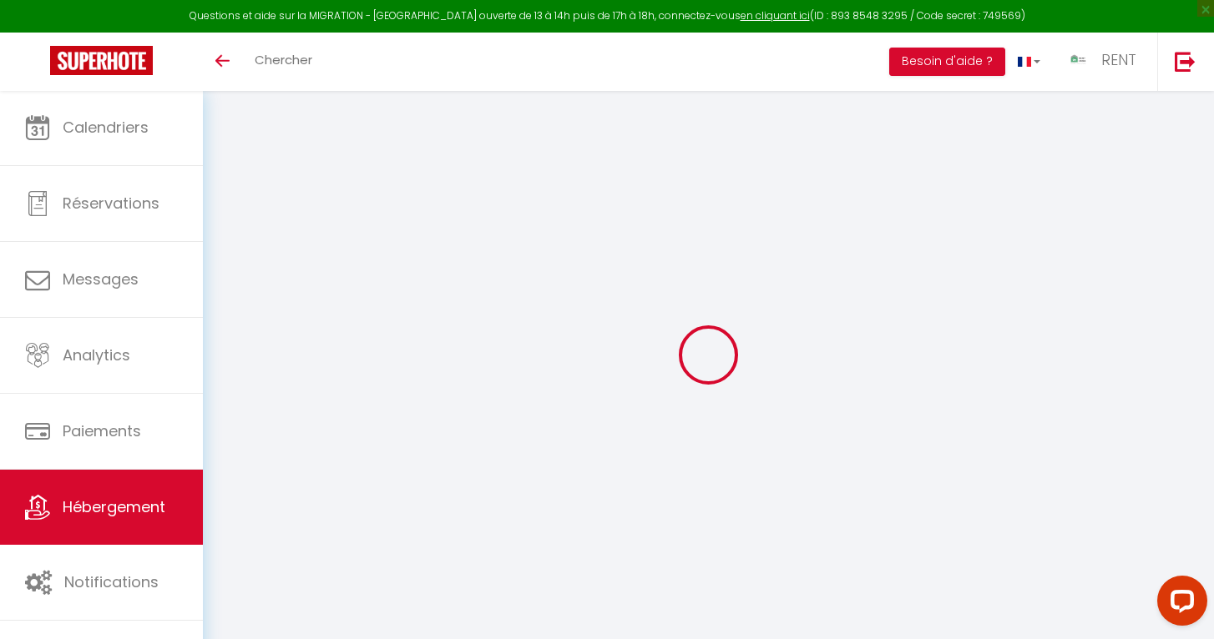
select select "+ 35 %"
select select "+ 37 %"
select select "+ 10 %"
select select
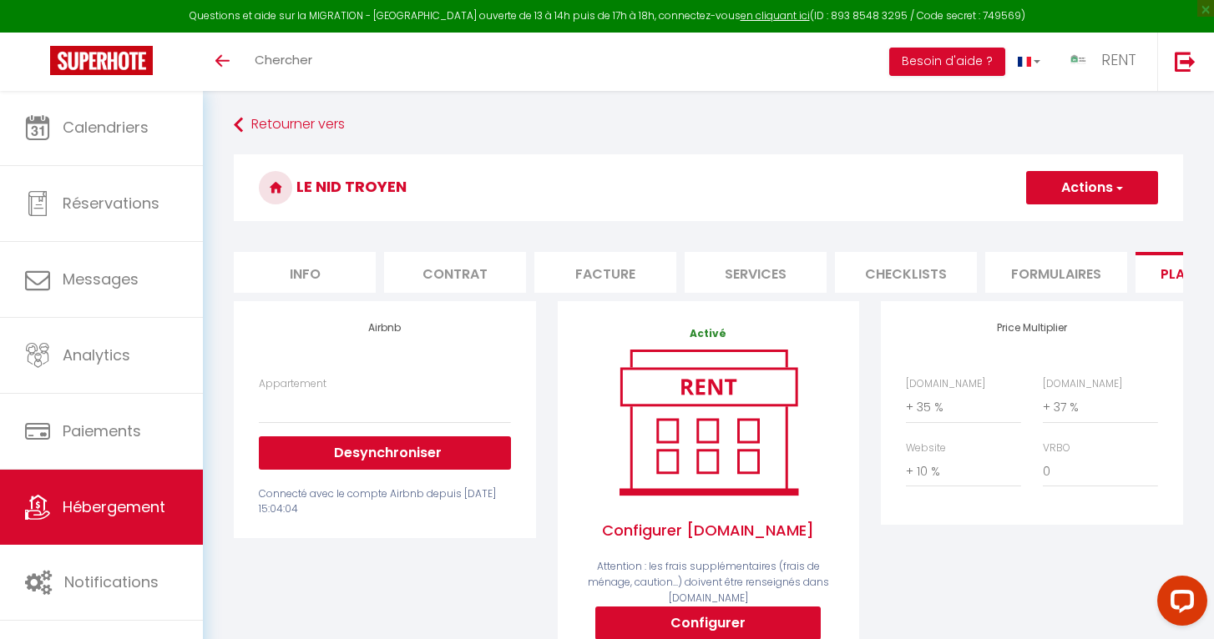
click at [384, 449] on button "Desynchroniser" at bounding box center [384, 452] width 251 height 33
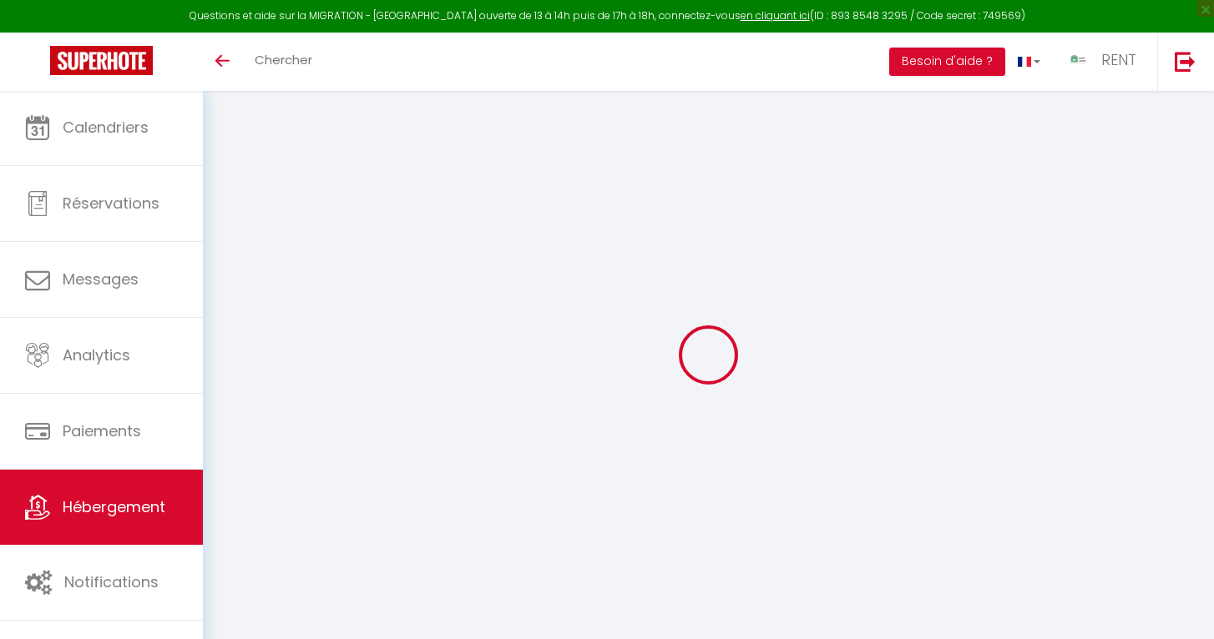
select select "+ 35 %"
select select "+ 37 %"
select select "+ 10 %"
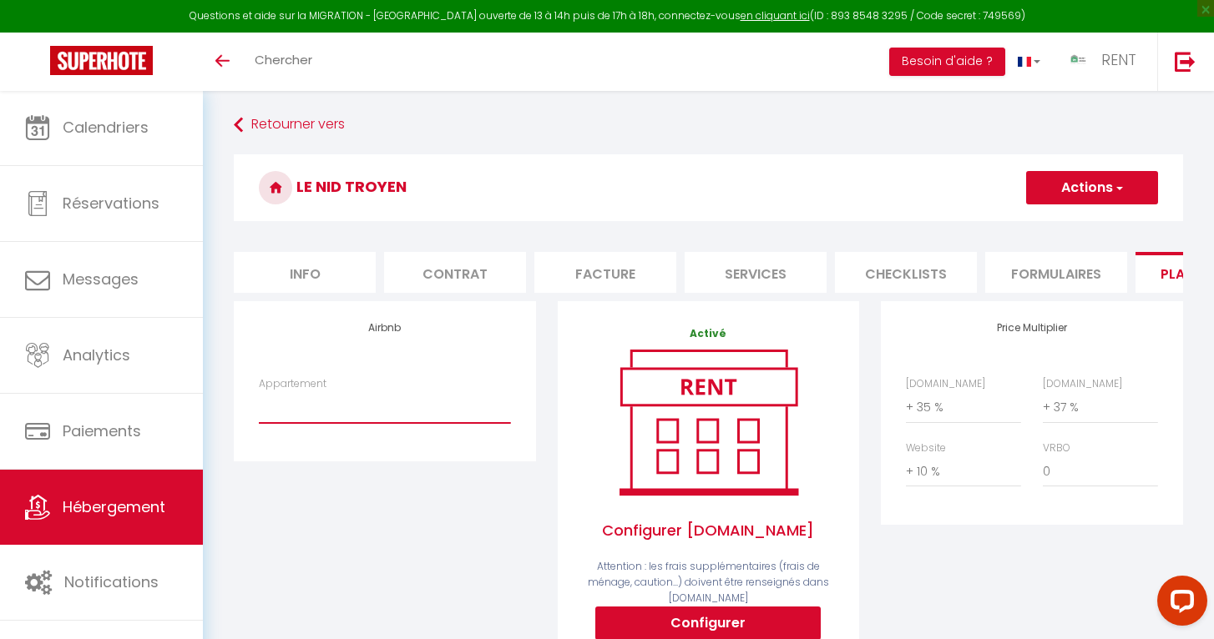
select select "793-1485360911007569802"
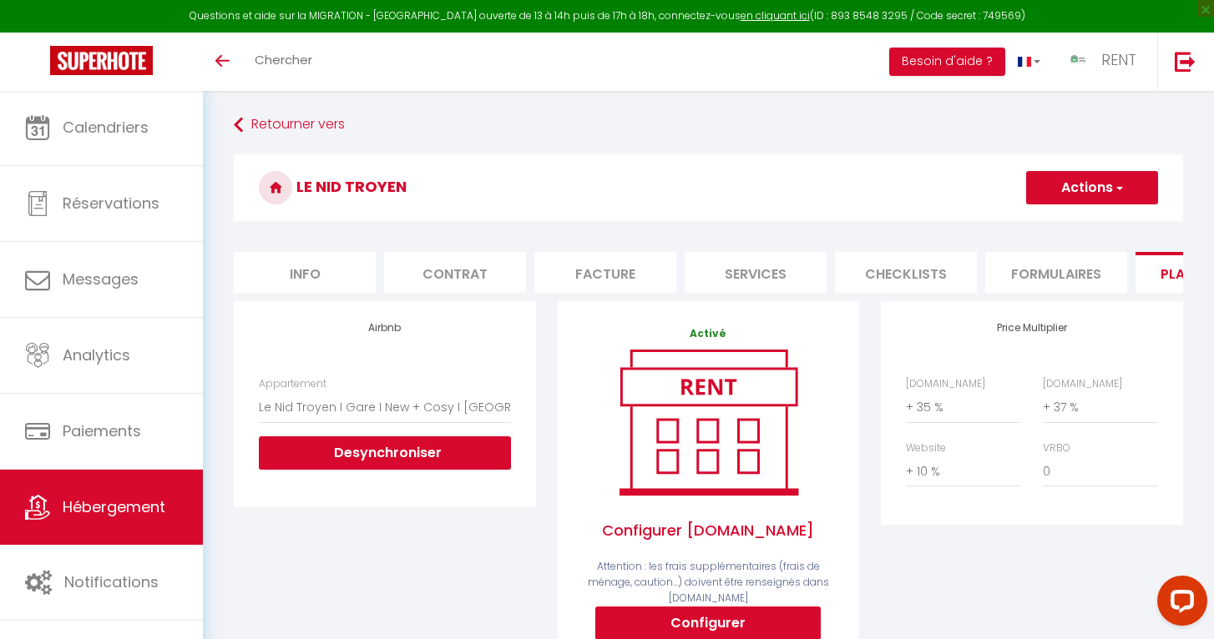
click at [1090, 191] on button "Actions" at bounding box center [1092, 187] width 132 height 33
click at [1062, 227] on link "Enregistrer" at bounding box center [1091, 225] width 132 height 22
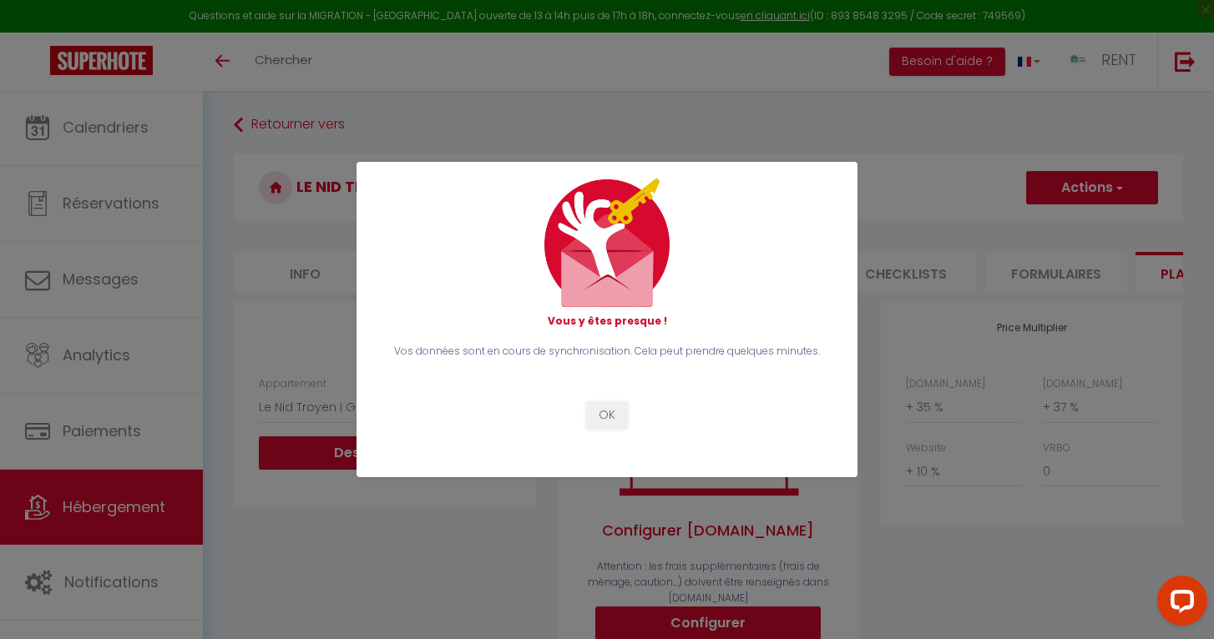
click at [602, 415] on button "OK" at bounding box center [607, 415] width 42 height 28
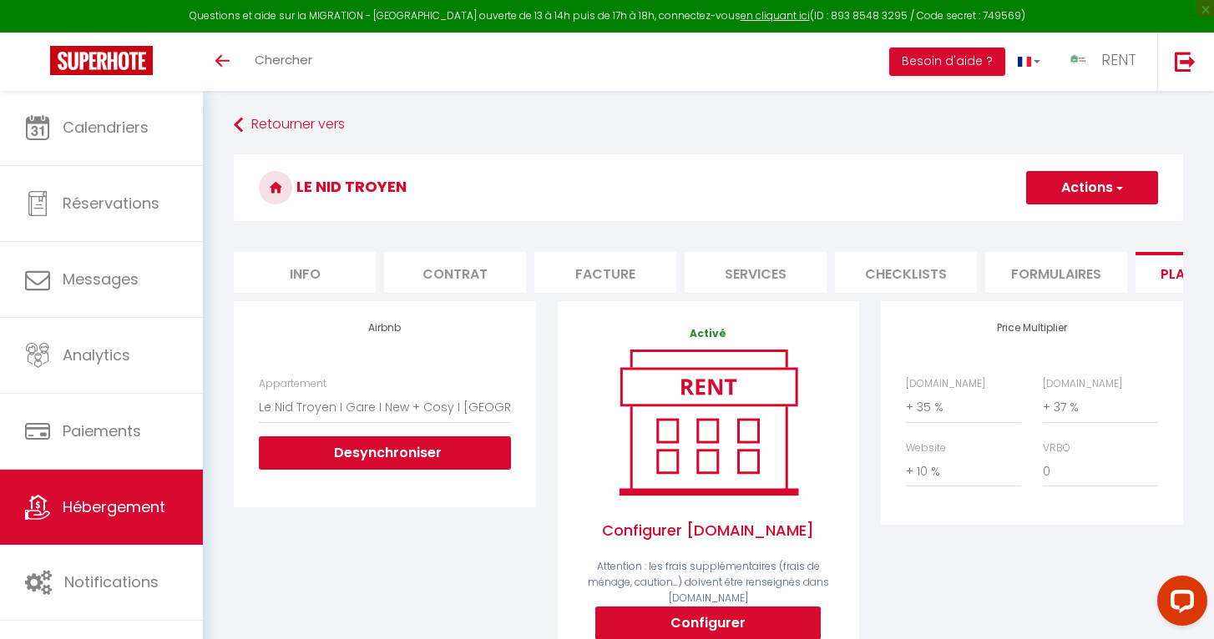
click at [1077, 189] on button "Actions" at bounding box center [1092, 187] width 132 height 33
click at [1051, 223] on link "Enregistrer" at bounding box center [1091, 225] width 132 height 22
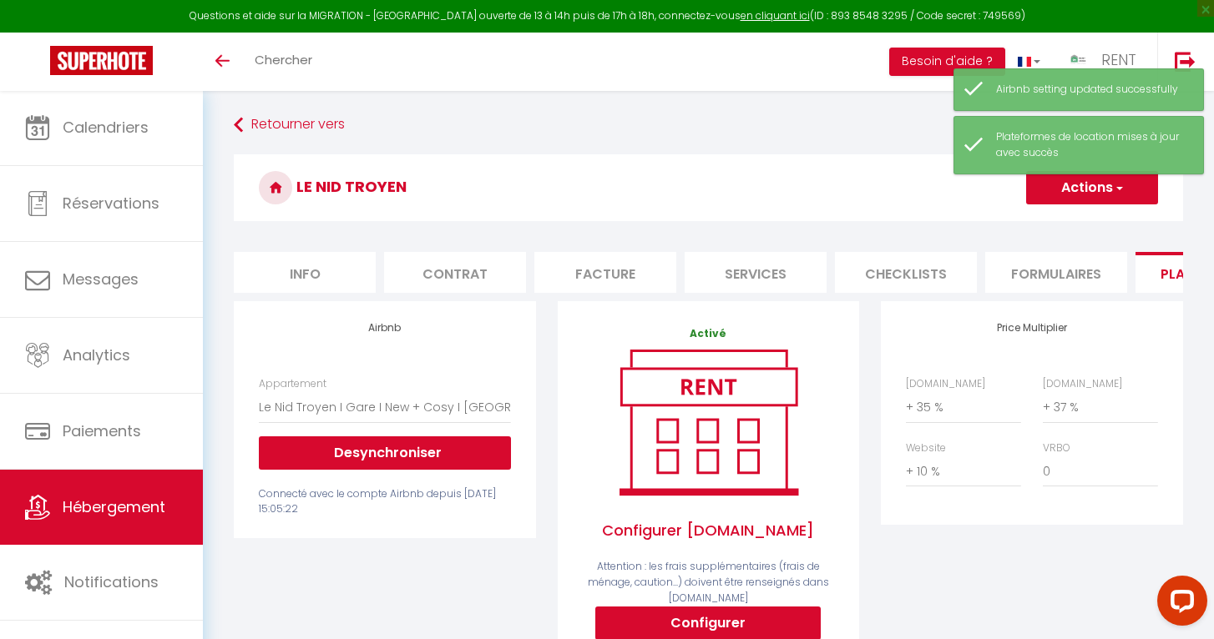
click at [93, 514] on span "Hébergement" at bounding box center [114, 507] width 103 height 21
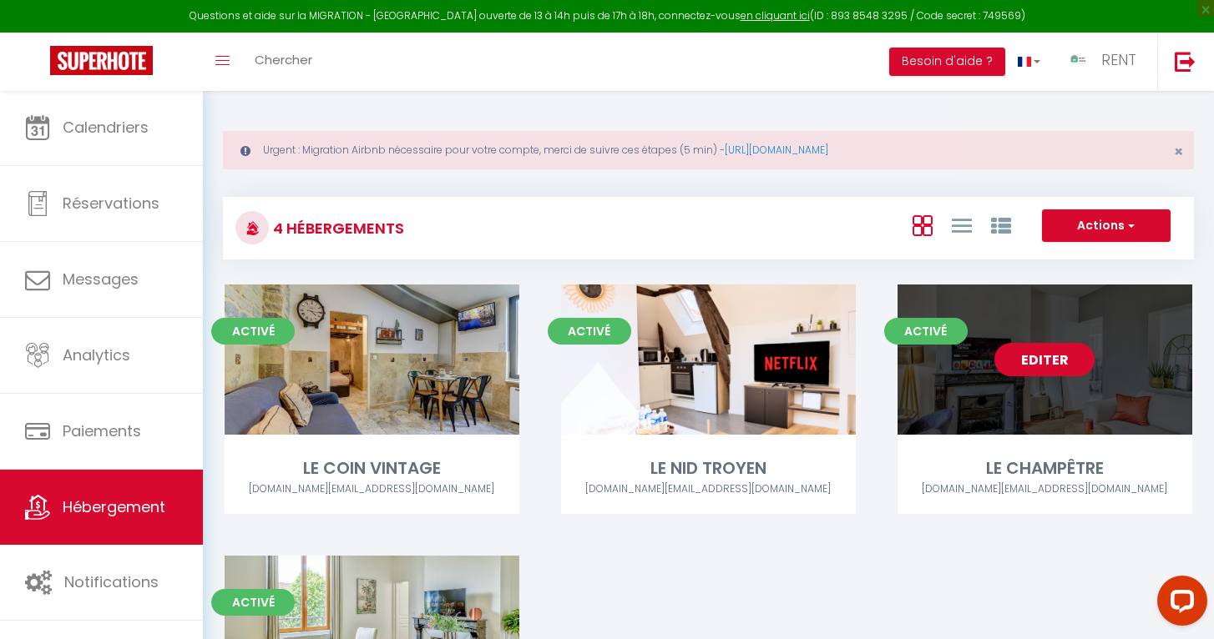
click at [1062, 362] on link "Editer" at bounding box center [1044, 359] width 100 height 33
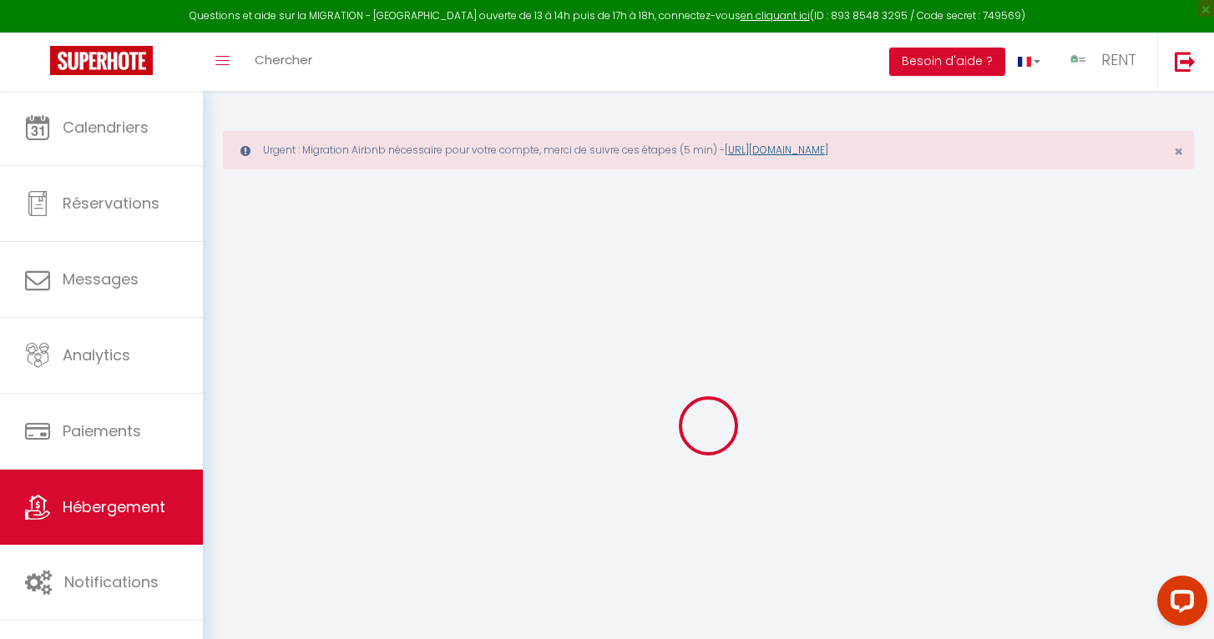
checkbox input "true"
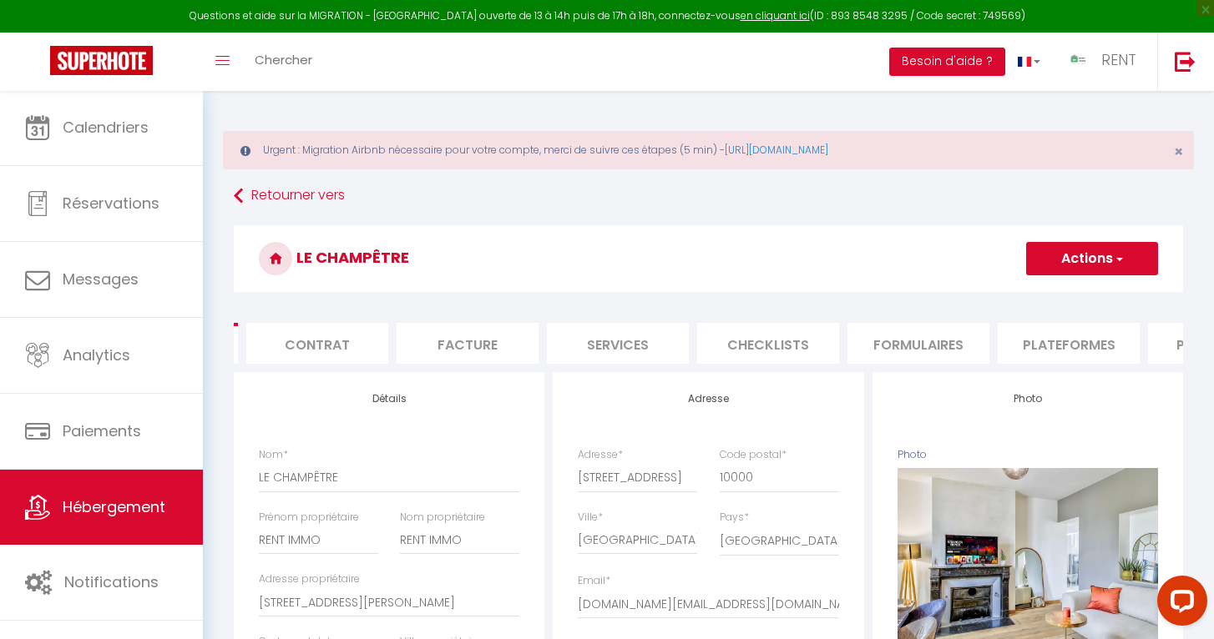
scroll to position [0, 179]
click at [1028, 347] on li "Plateformes" at bounding box center [1027, 343] width 142 height 41
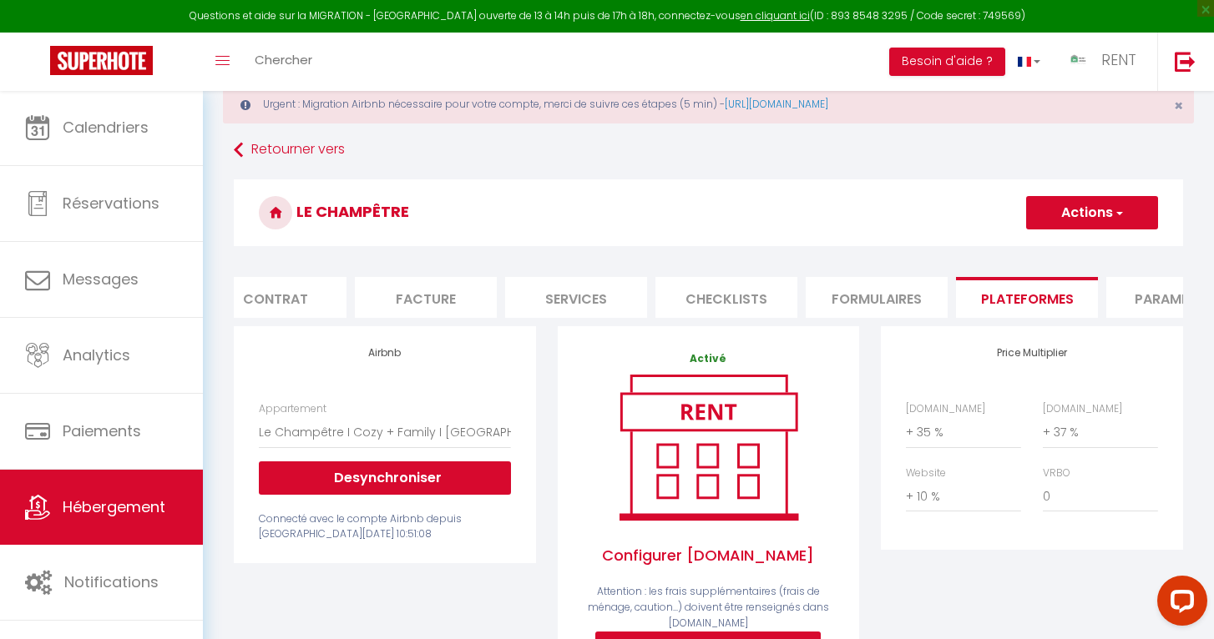
scroll to position [47, 0]
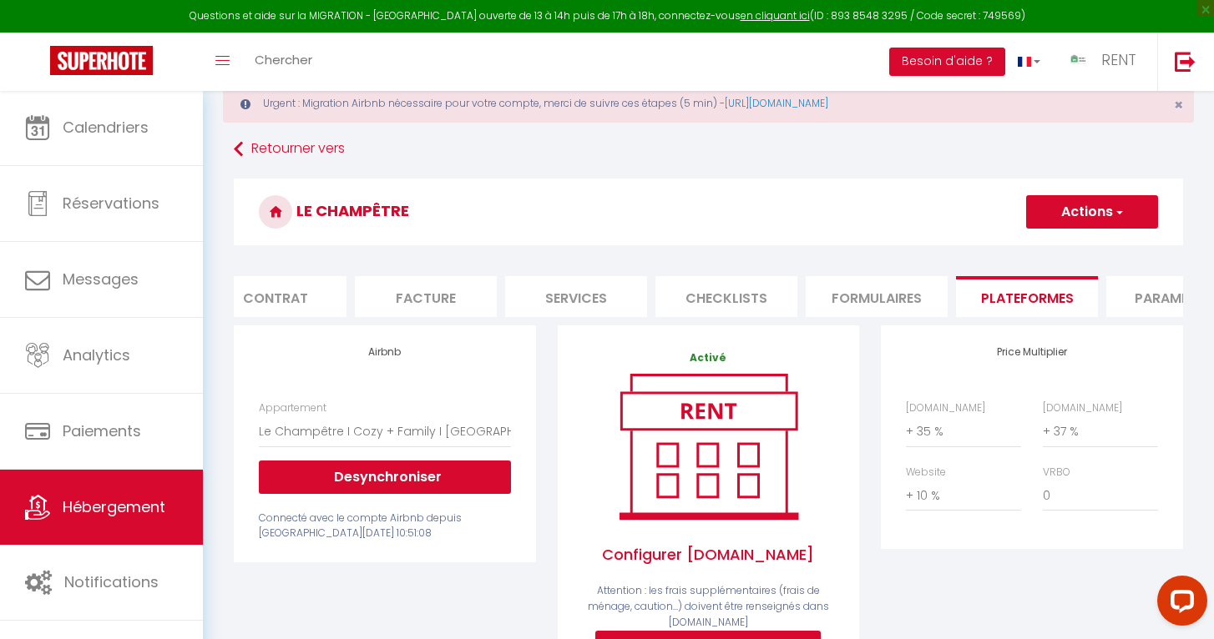
click at [1076, 214] on button "Actions" at bounding box center [1092, 211] width 132 height 33
click at [1069, 244] on link "Enregistrer" at bounding box center [1091, 249] width 132 height 22
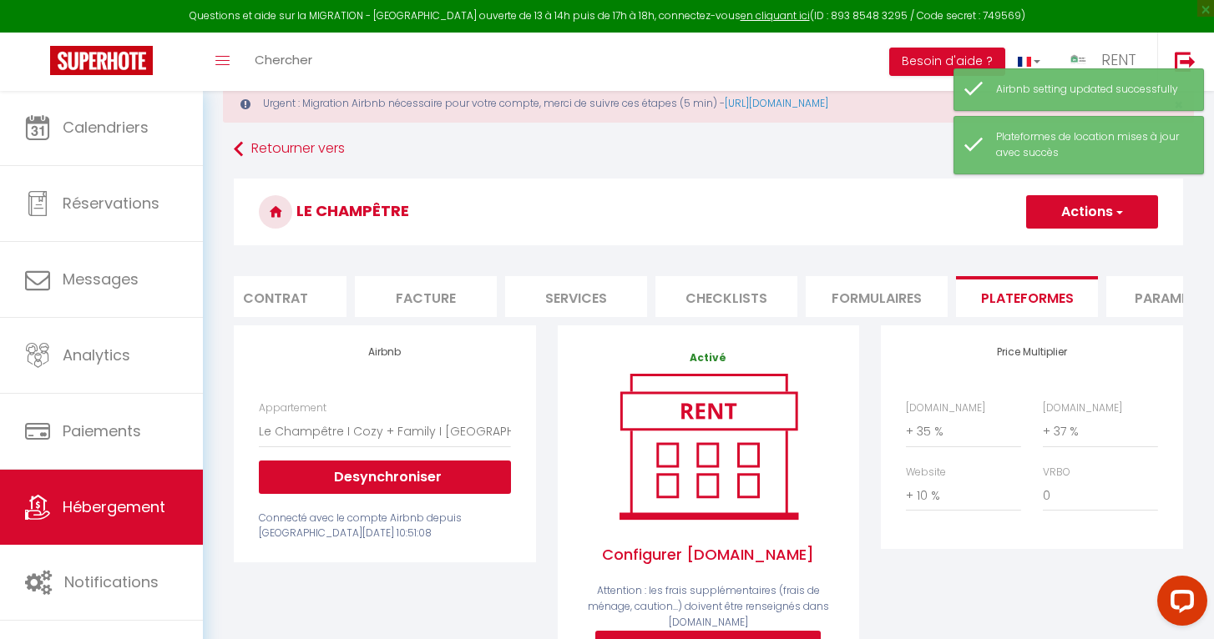
click at [140, 496] on link "Hébergement" at bounding box center [101, 507] width 203 height 75
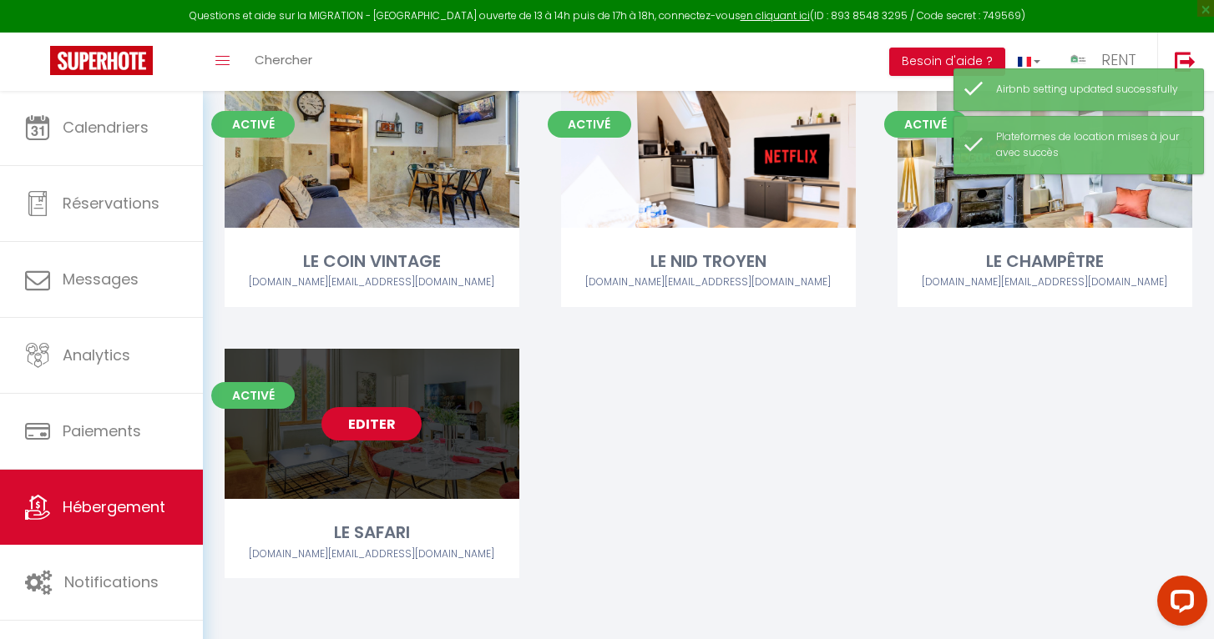
scroll to position [205, 0]
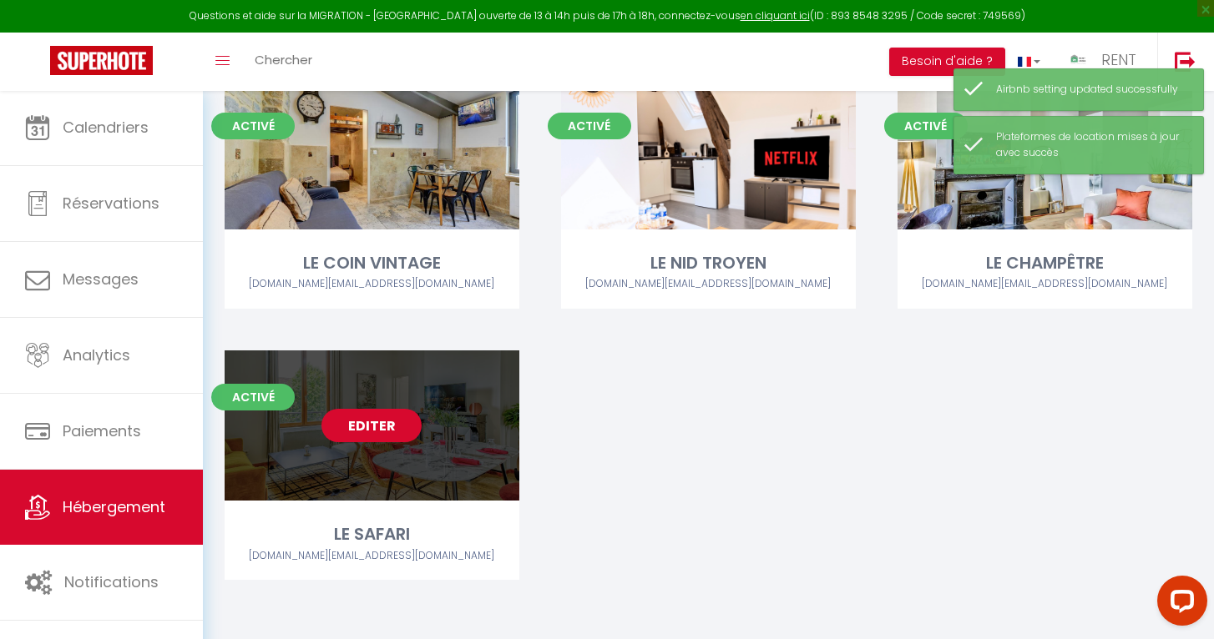
click at [350, 420] on link "Editer" at bounding box center [371, 425] width 100 height 33
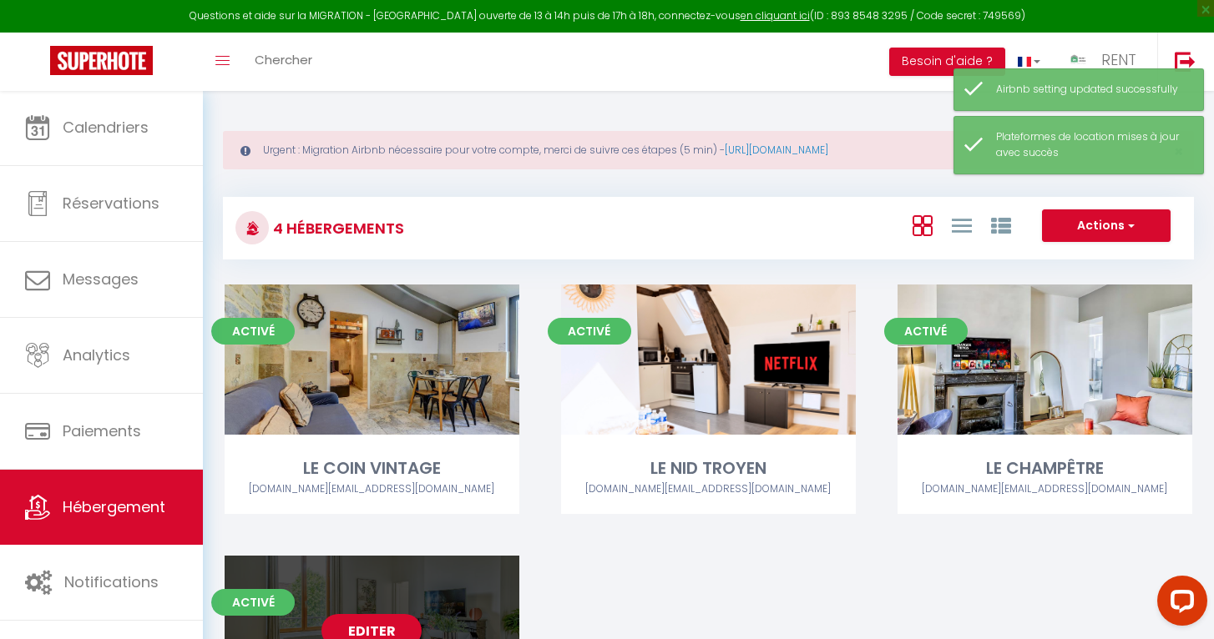
select select "3"
select select "2"
select select "1"
select select
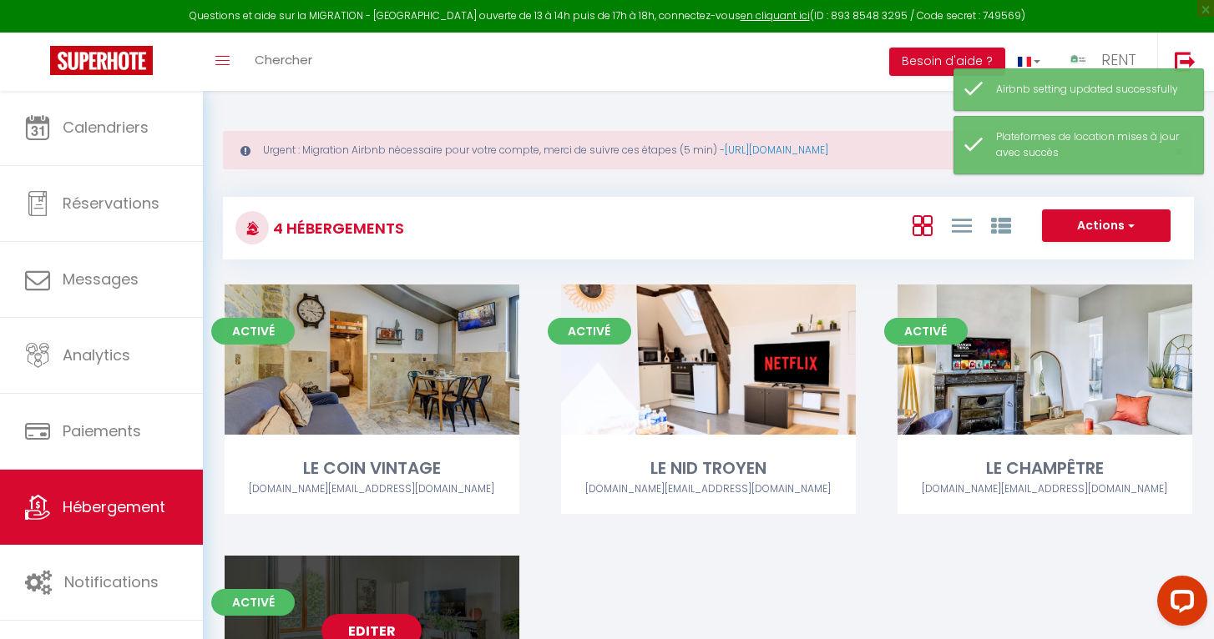
select select "28"
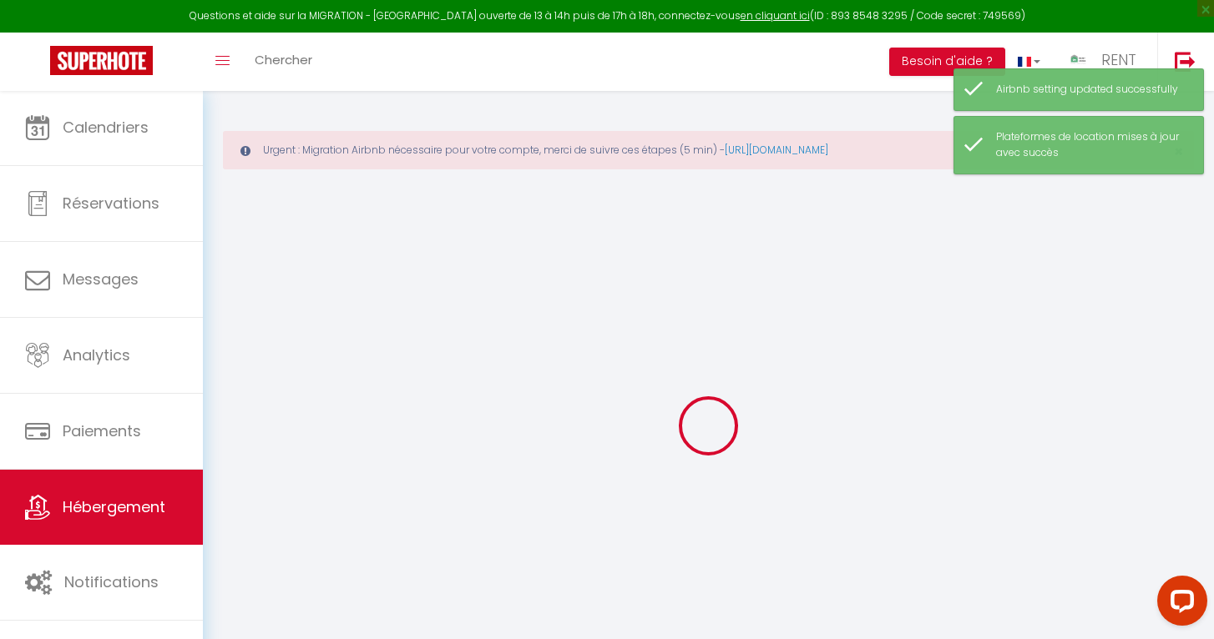
select select
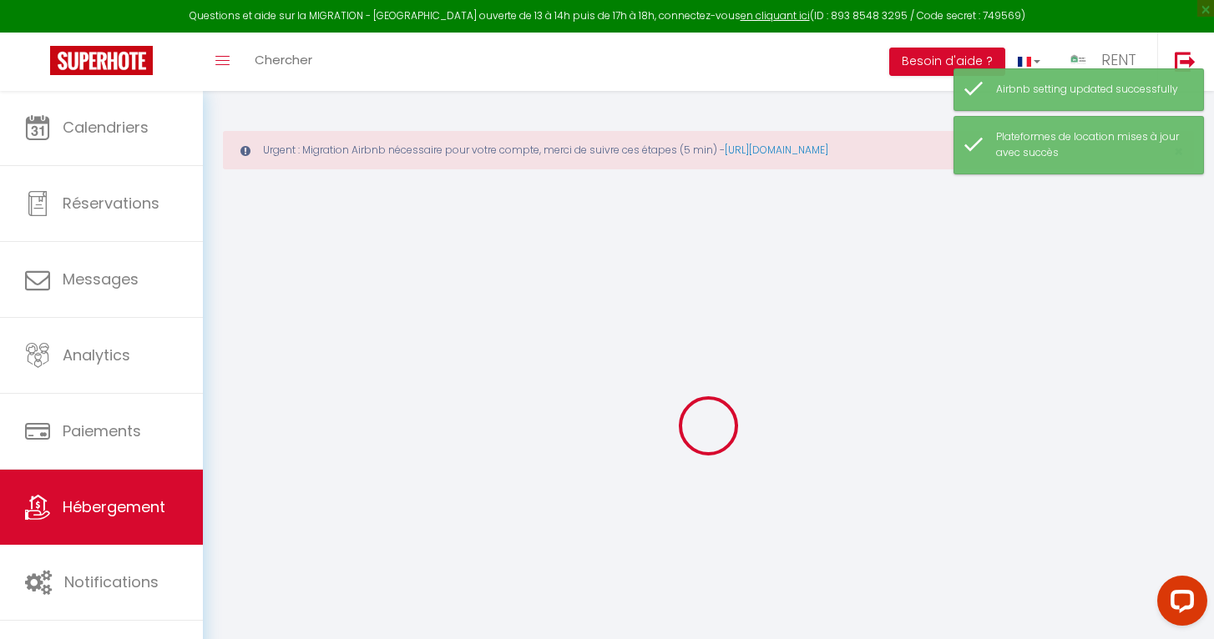
select select
checkbox input "false"
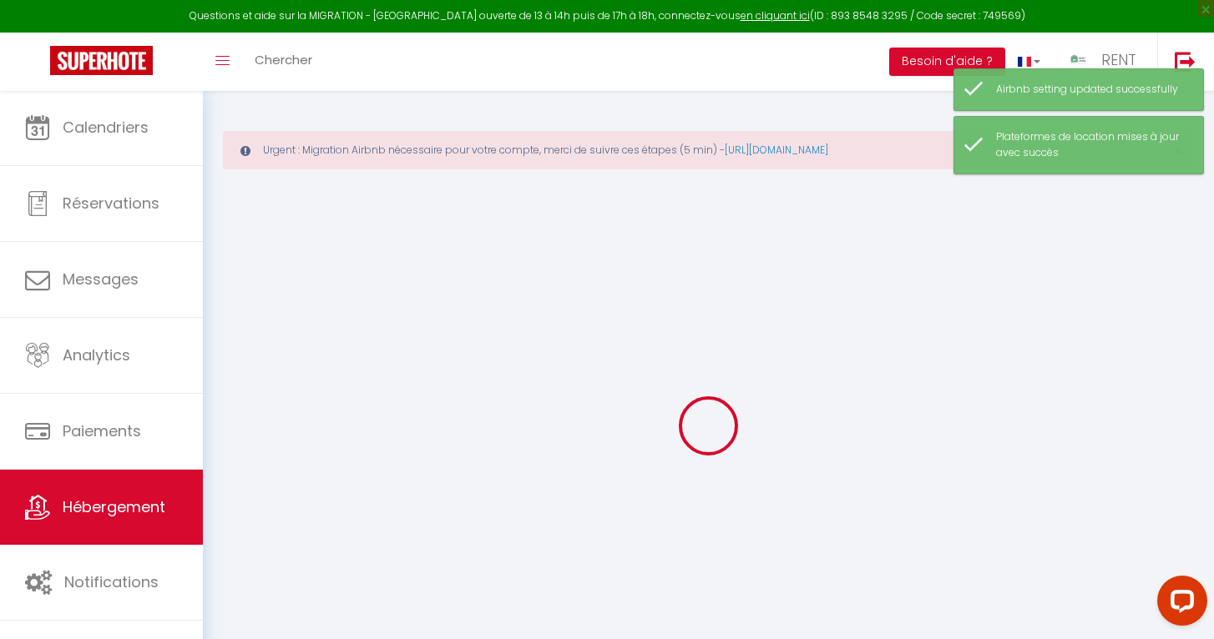
select select
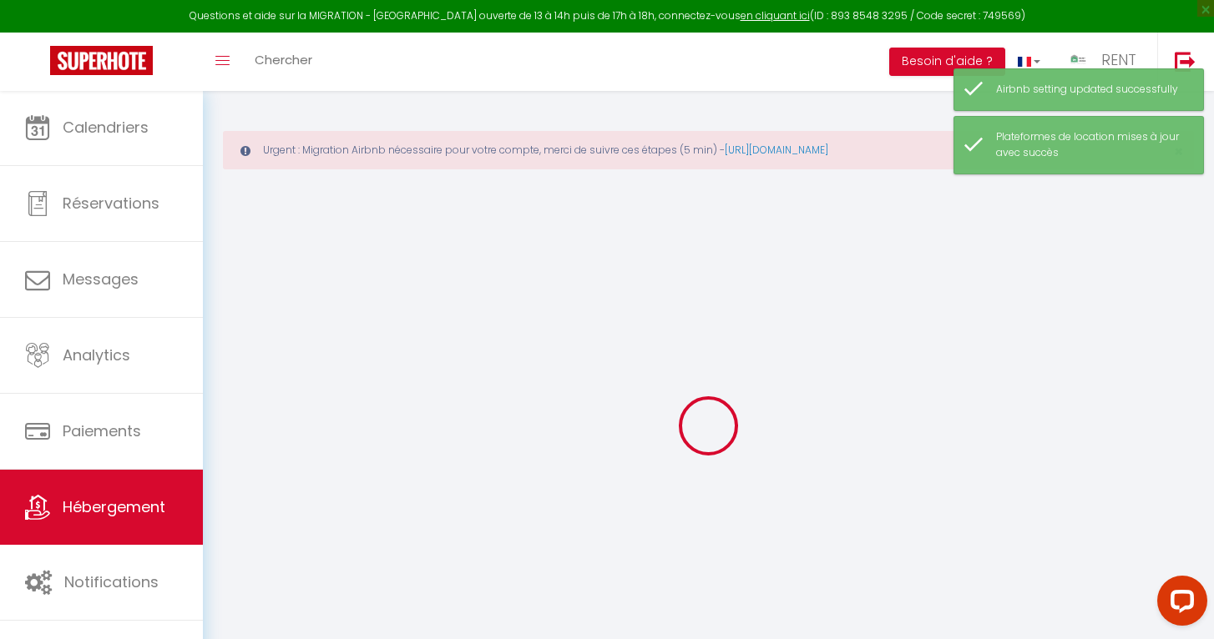
select select
checkbox input "false"
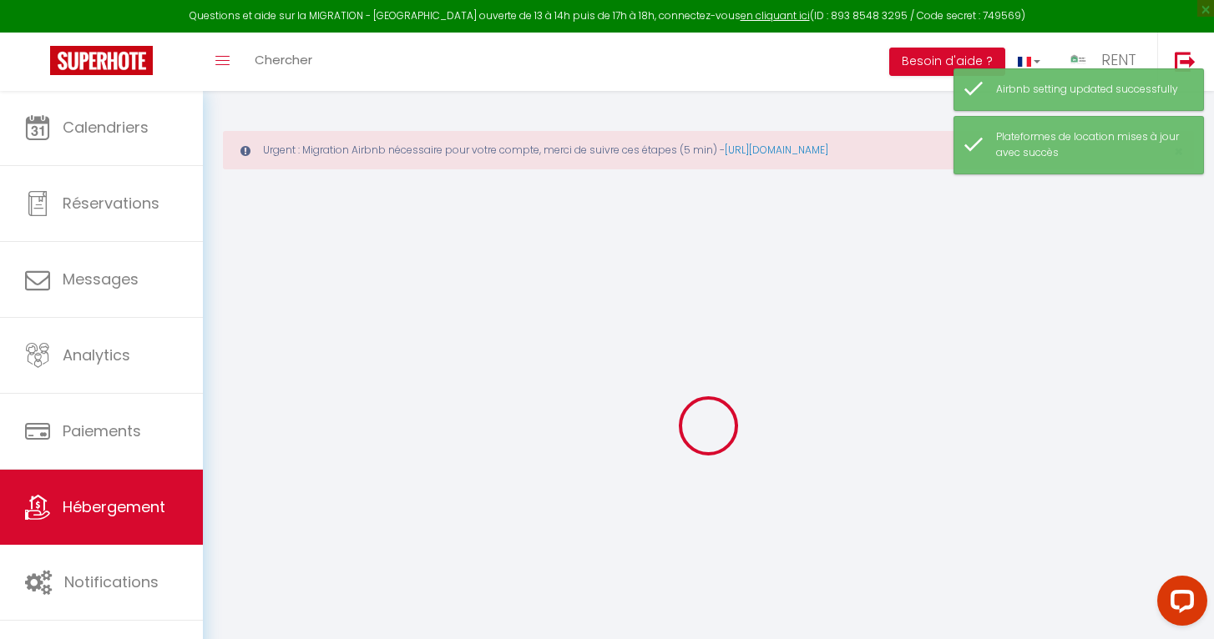
checkbox input "false"
select select
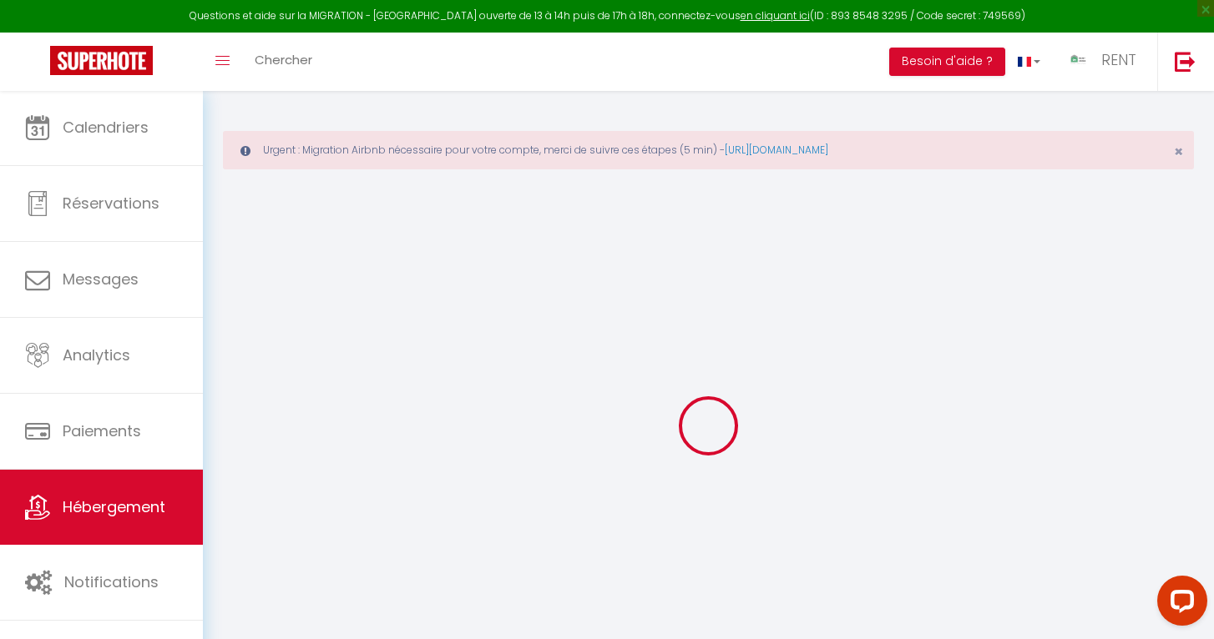
select select
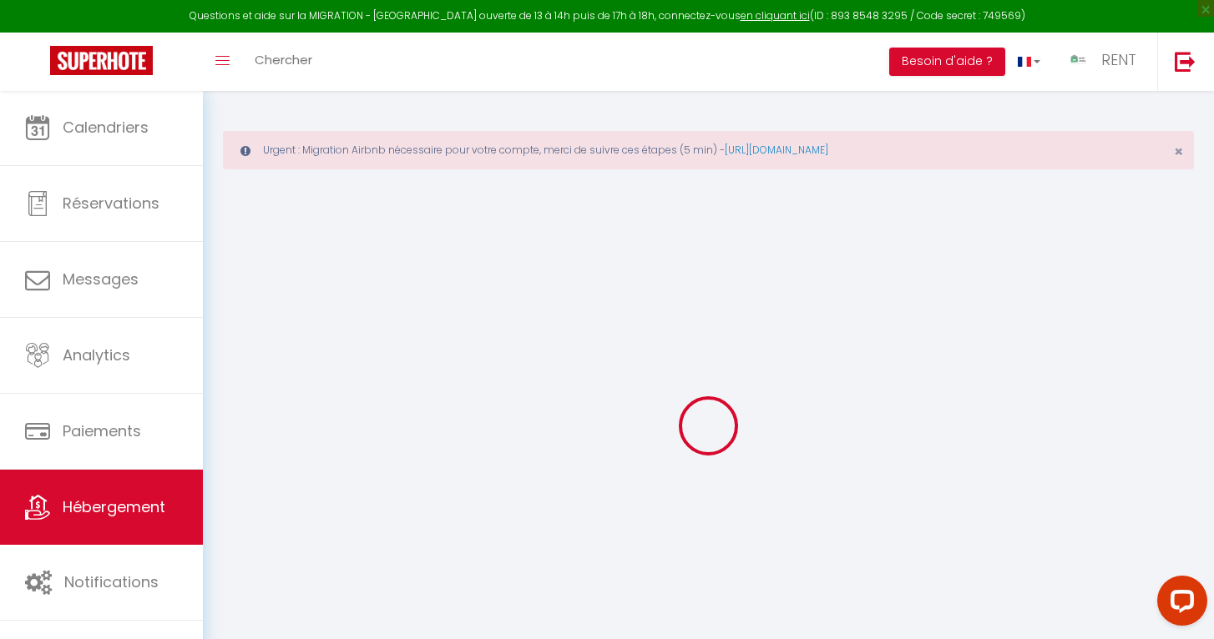
select select
checkbox input "false"
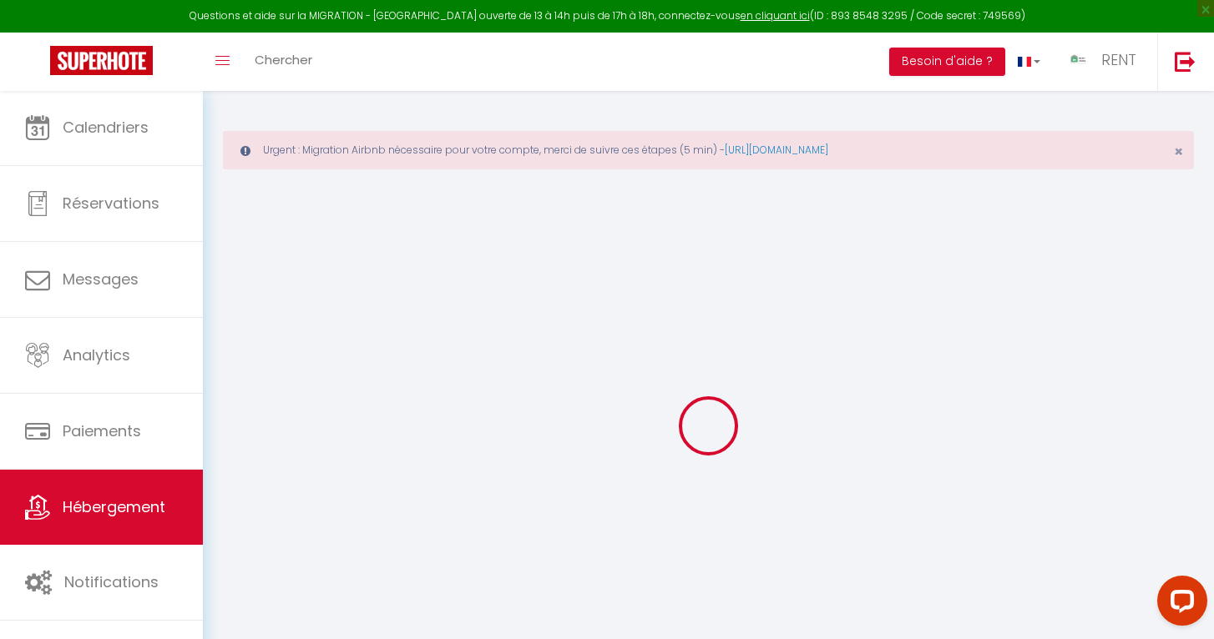
select select
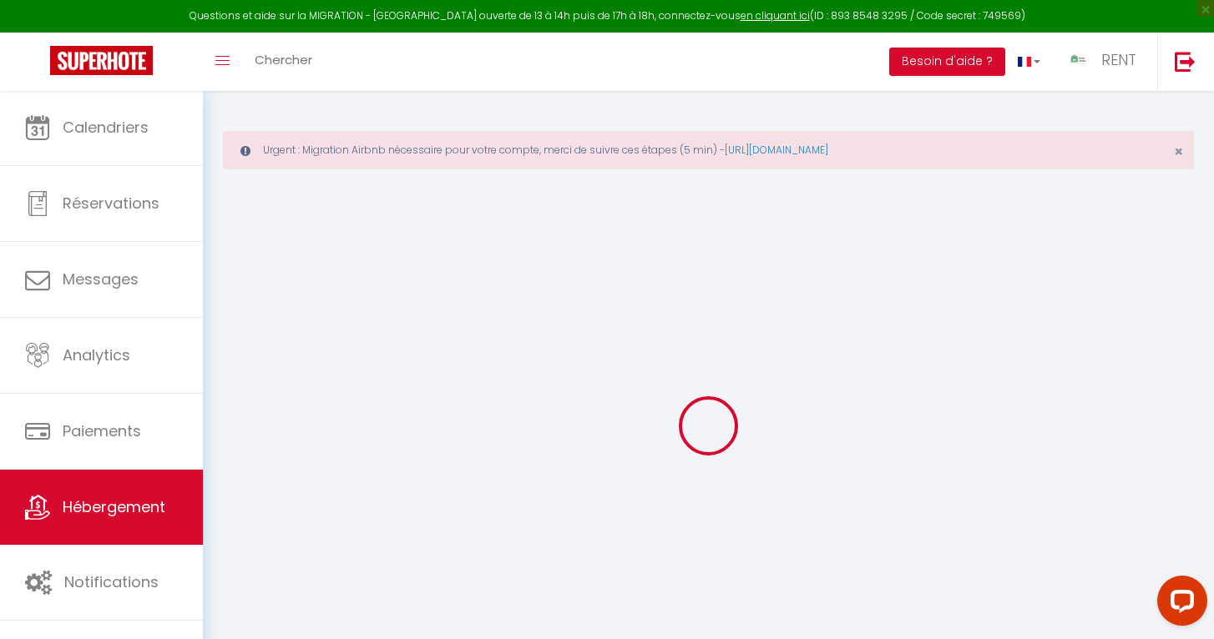
select select
checkbox input "false"
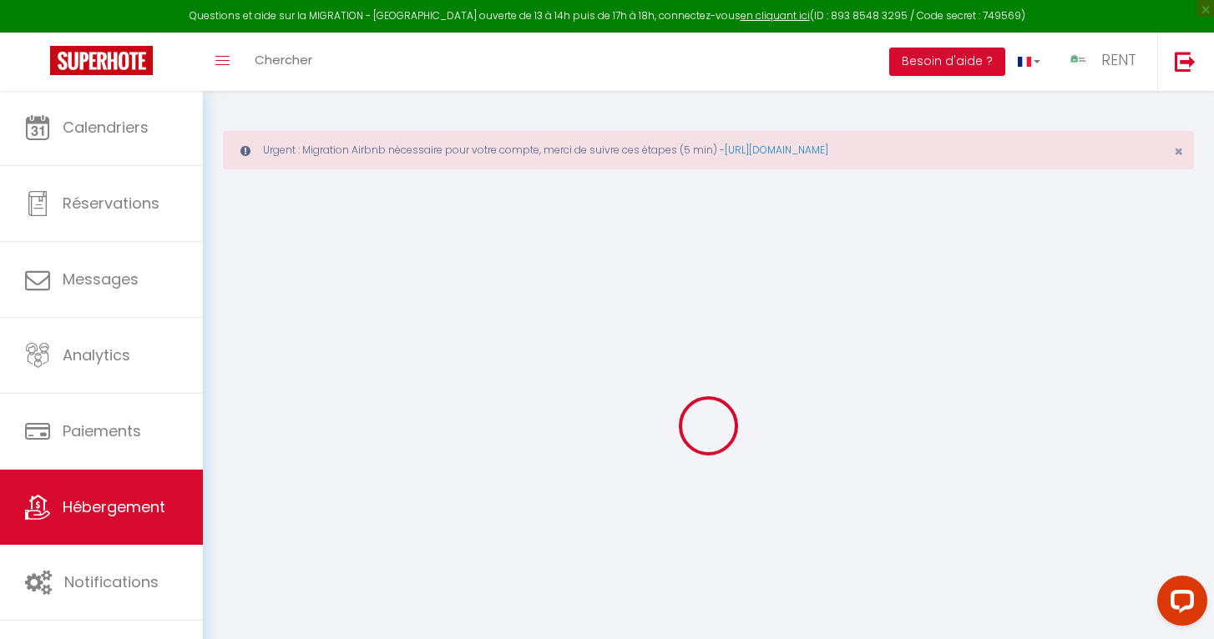
checkbox input "false"
select select
type input "LE SAFARI"
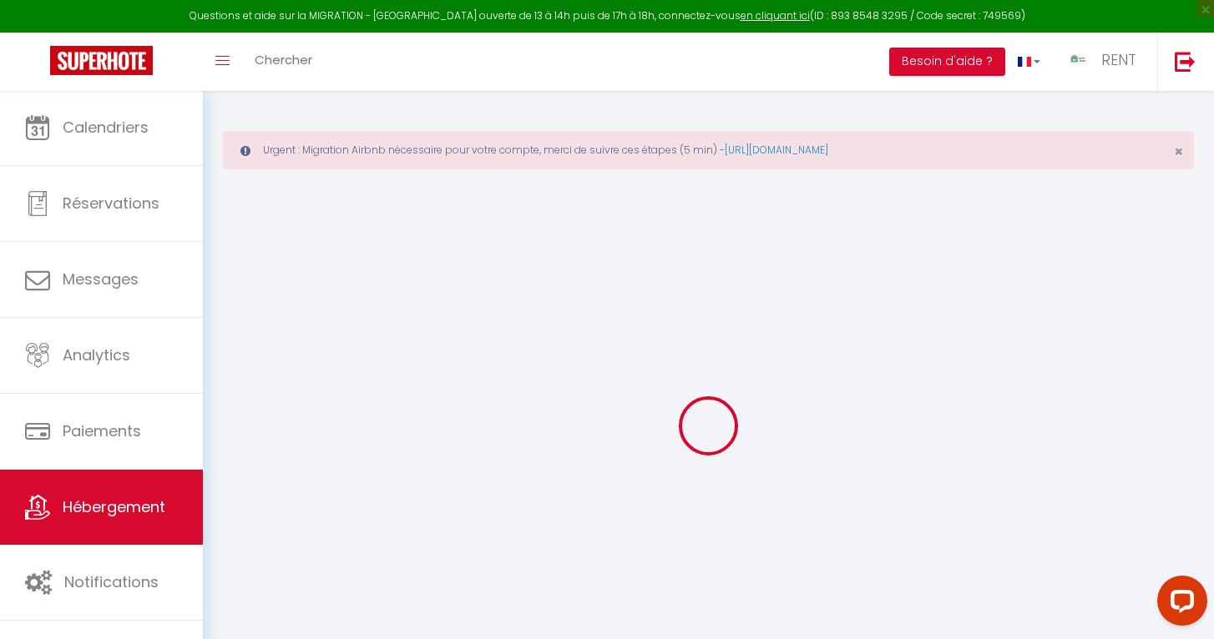
type input "RENT IMMO"
type input "[STREET_ADDRESS][PERSON_NAME]"
type input "21000"
type input "[GEOGRAPHIC_DATA]"
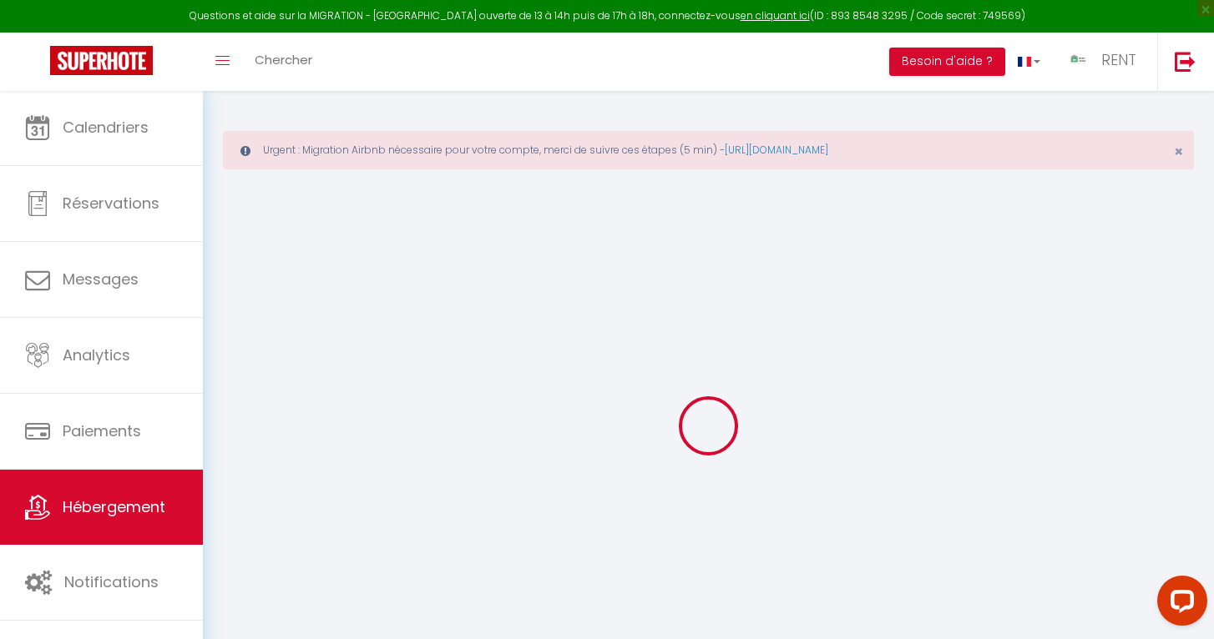
select select "6"
select select "2"
type input "70"
type input "15"
type input "55"
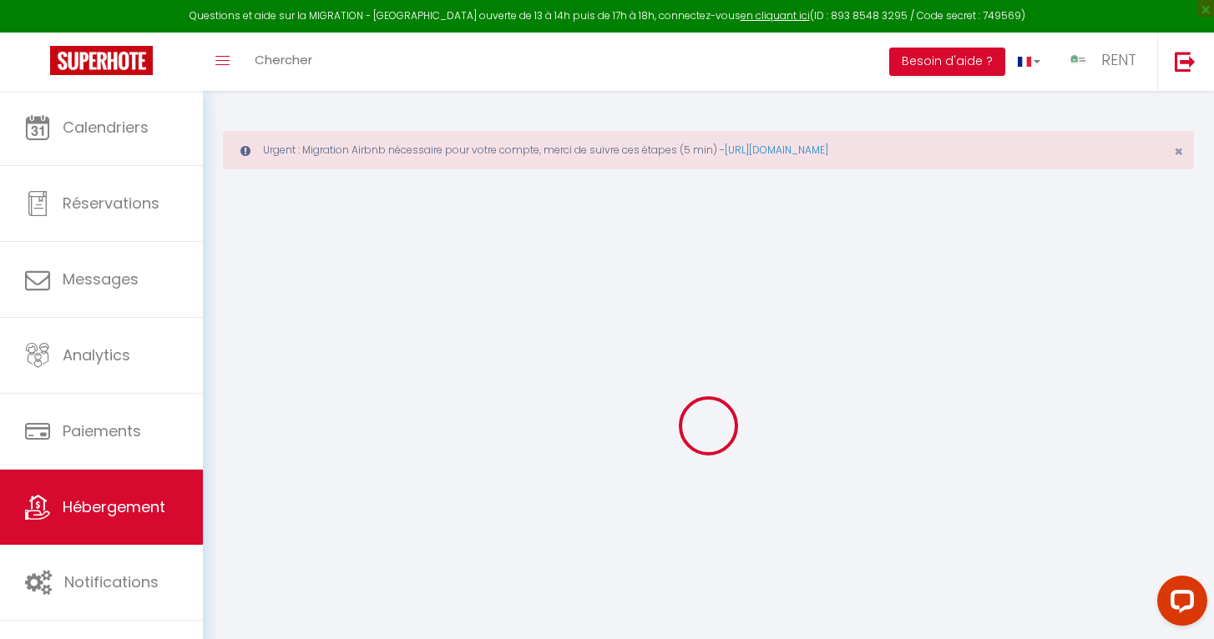
type input "1.60"
type input "500"
select select
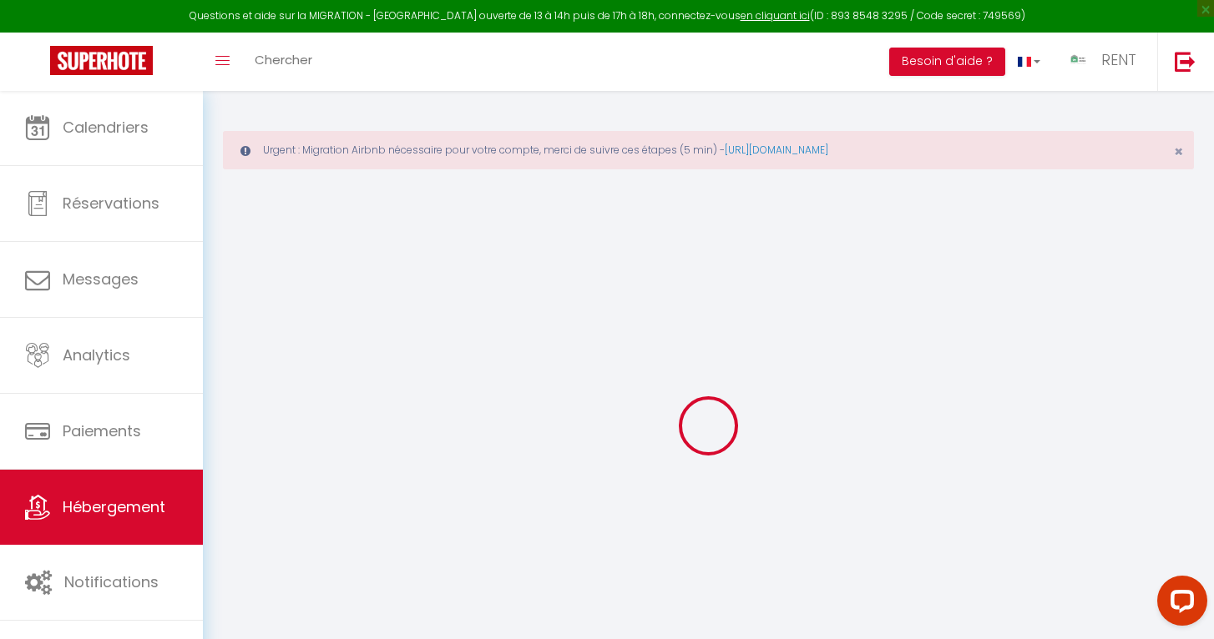
select select
type input "[STREET_ADDRESS]"
type input "10000"
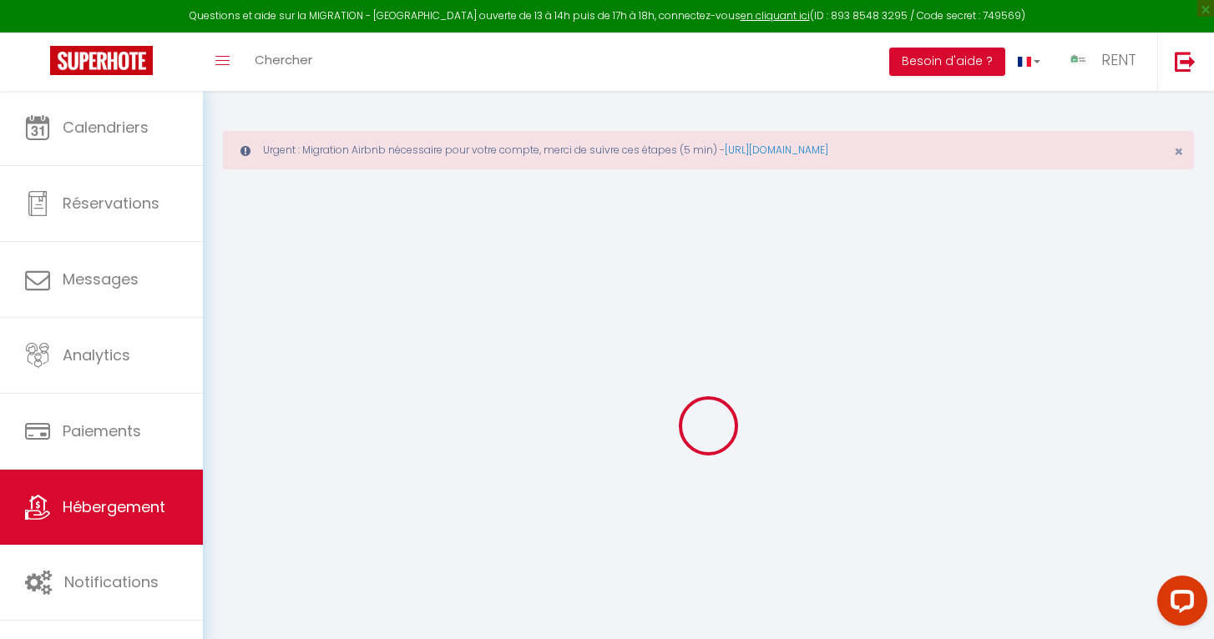
type input "[GEOGRAPHIC_DATA]"
type input "[DOMAIN_NAME][EMAIL_ADDRESS][DOMAIN_NAME]"
select select "976"
checkbox input "true"
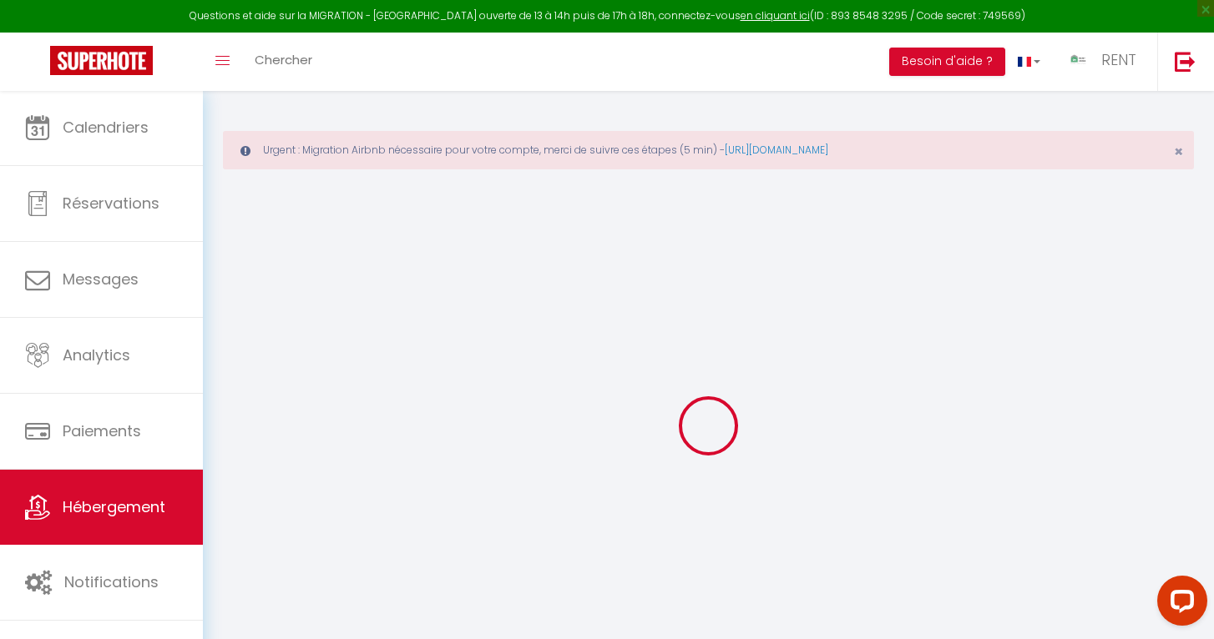
checkbox input "true"
type input "0"
select select
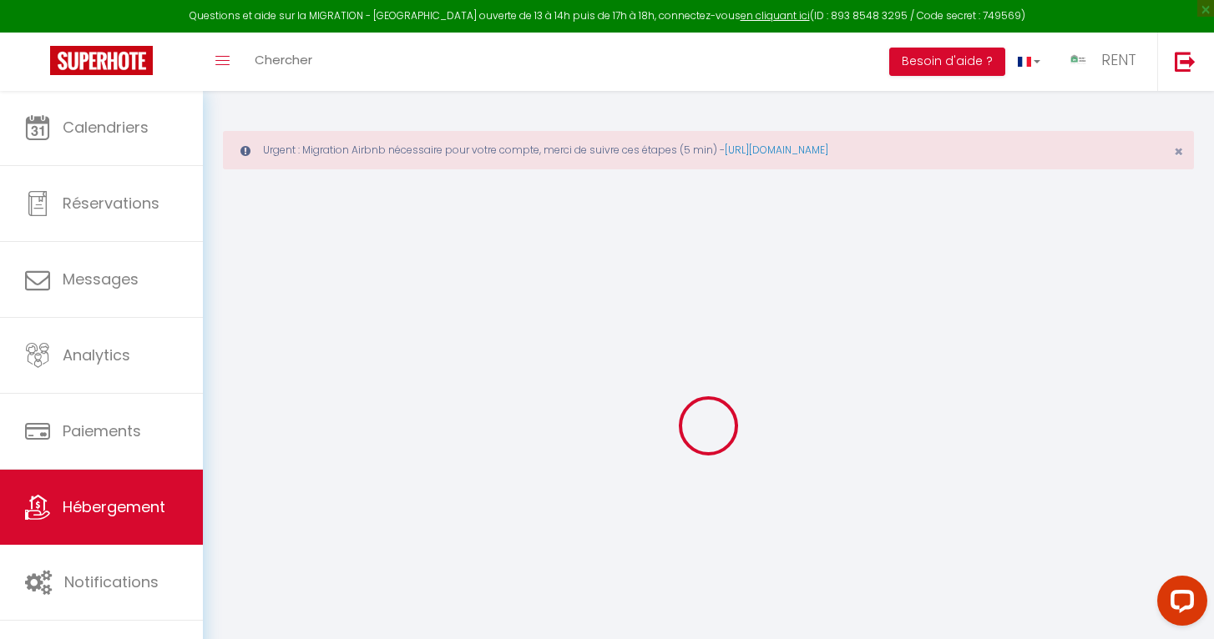
select select
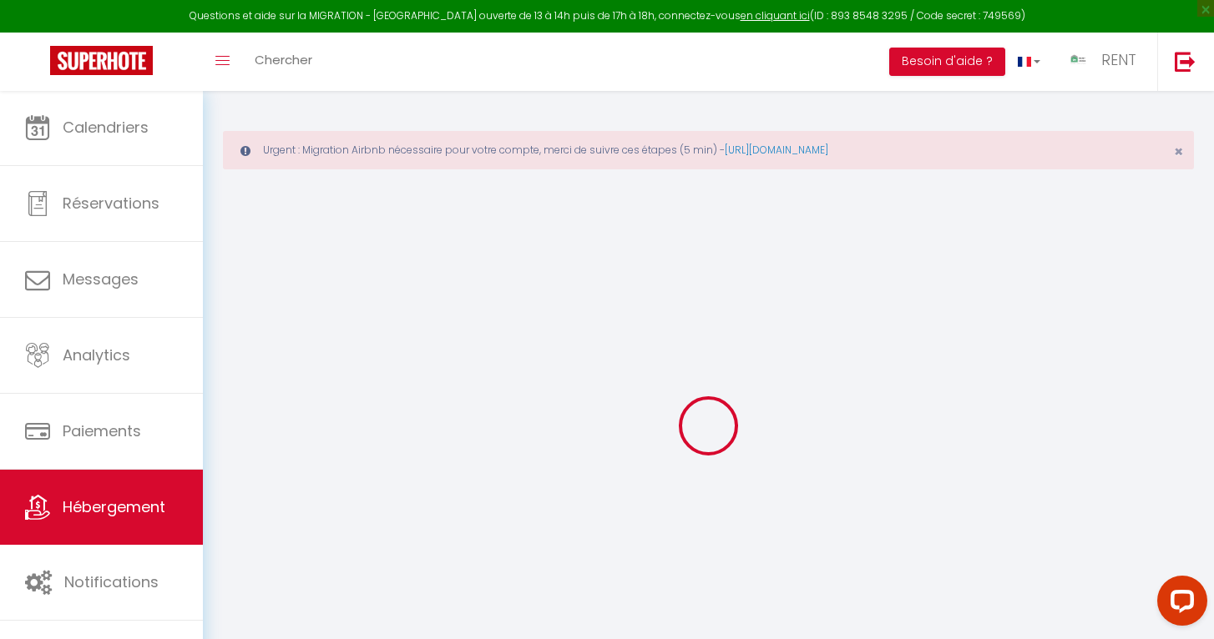
checkbox input "true"
select select
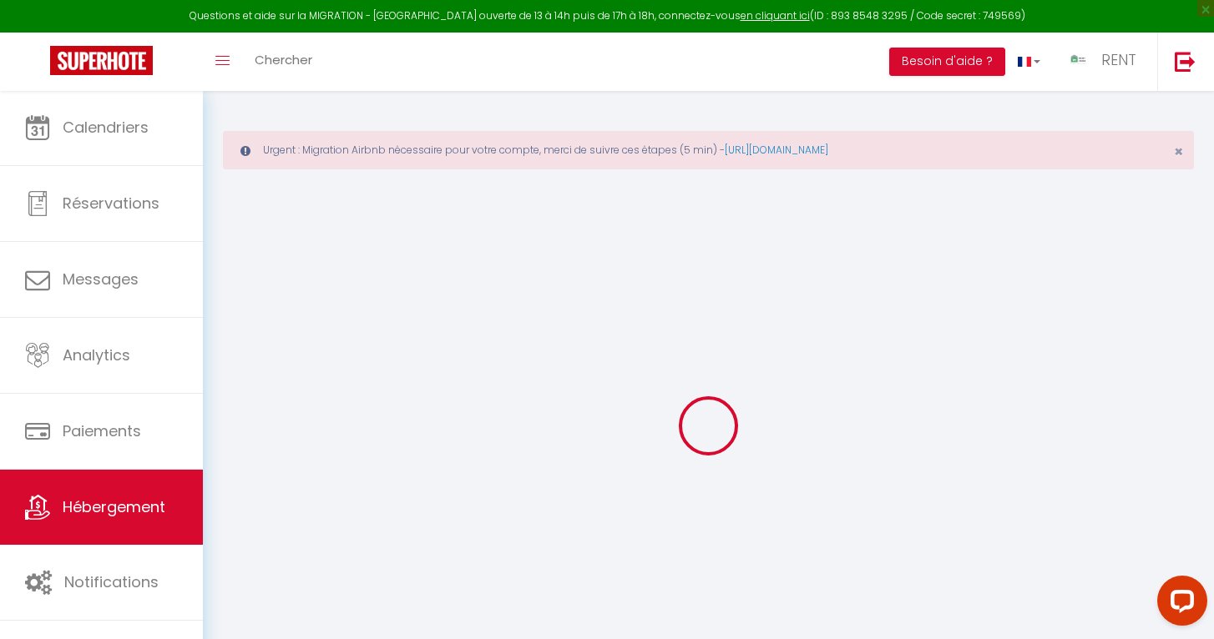
select select
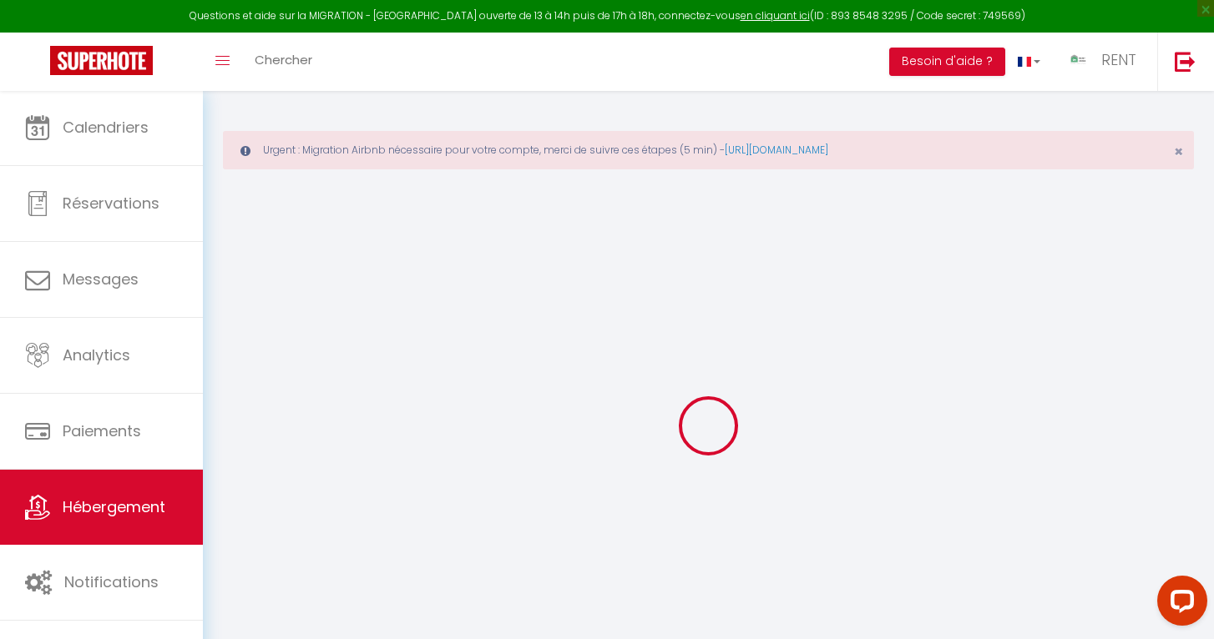
checkbox input "true"
select select "+ 35 %"
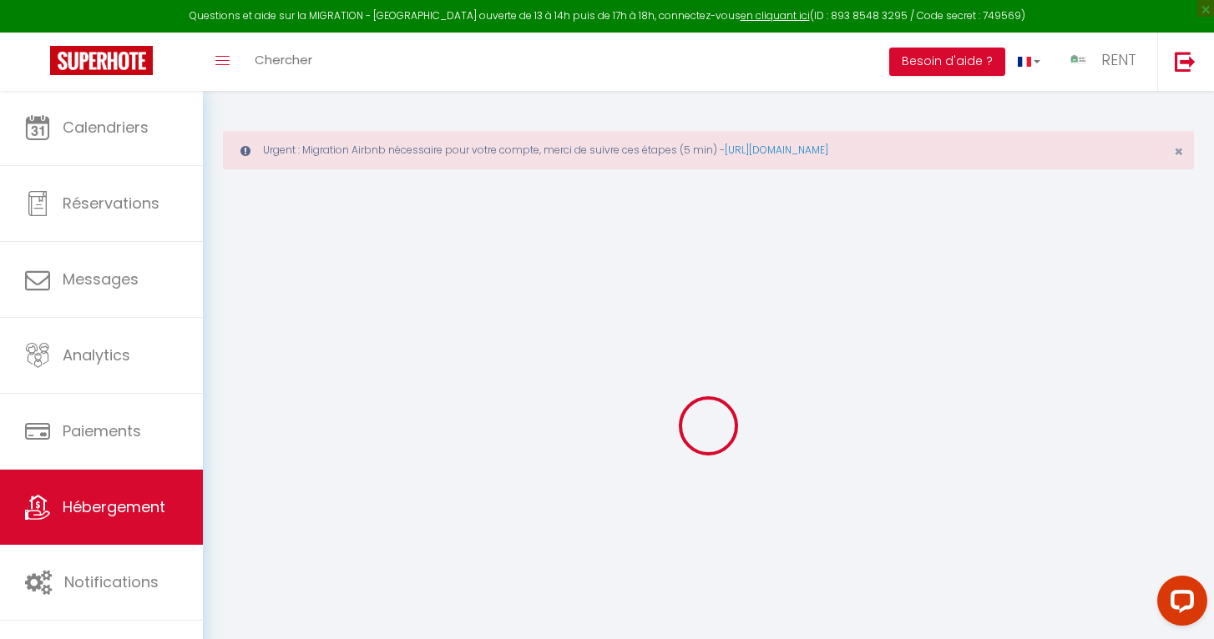
select select "+ 37 %"
select select "+ 10 %"
checkbox input "true"
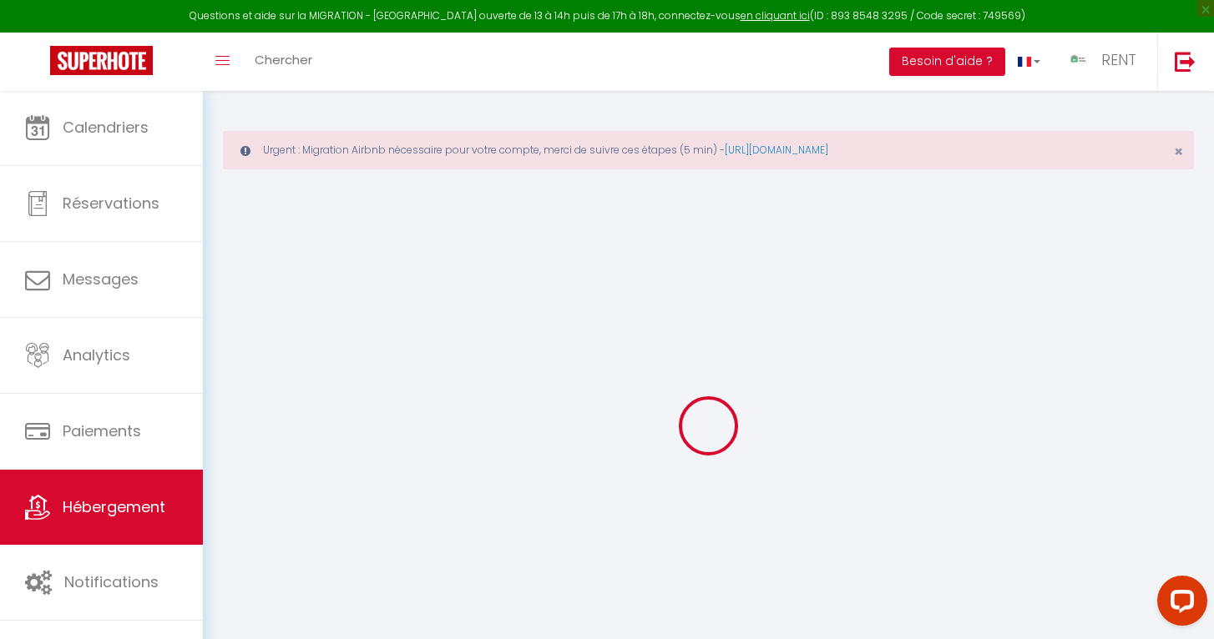
checkbox input "true"
select select "793-1425597592650705438"
select select "17:00"
select select "00:00"
select select "11:00"
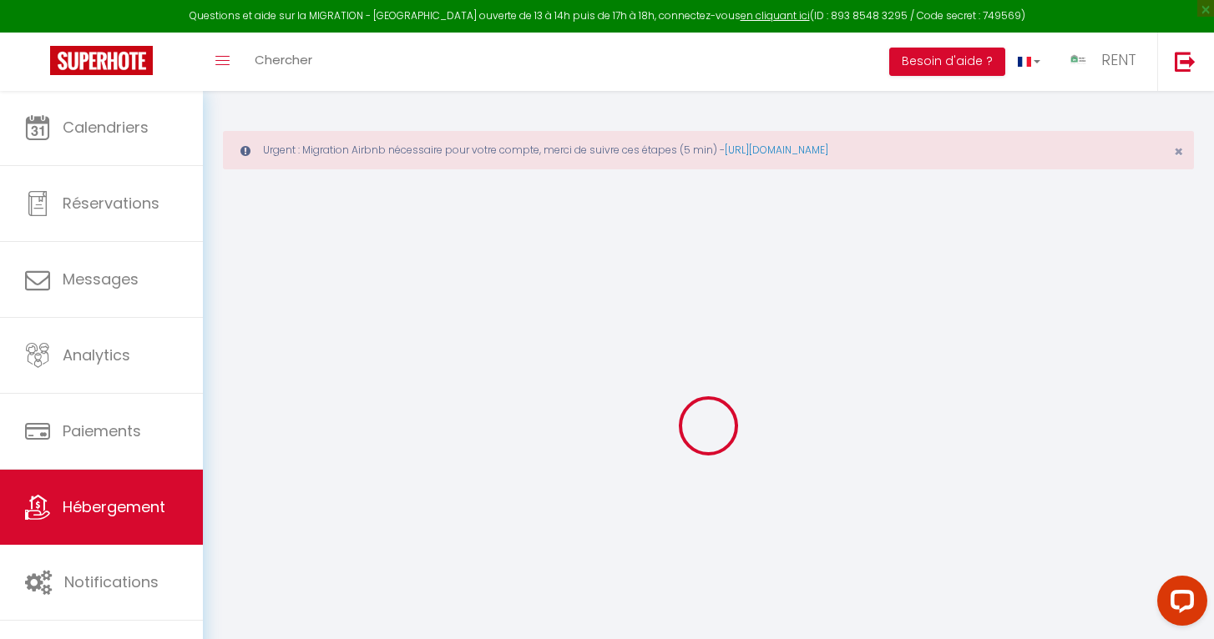
select select "30"
select select "120"
select select "22:00"
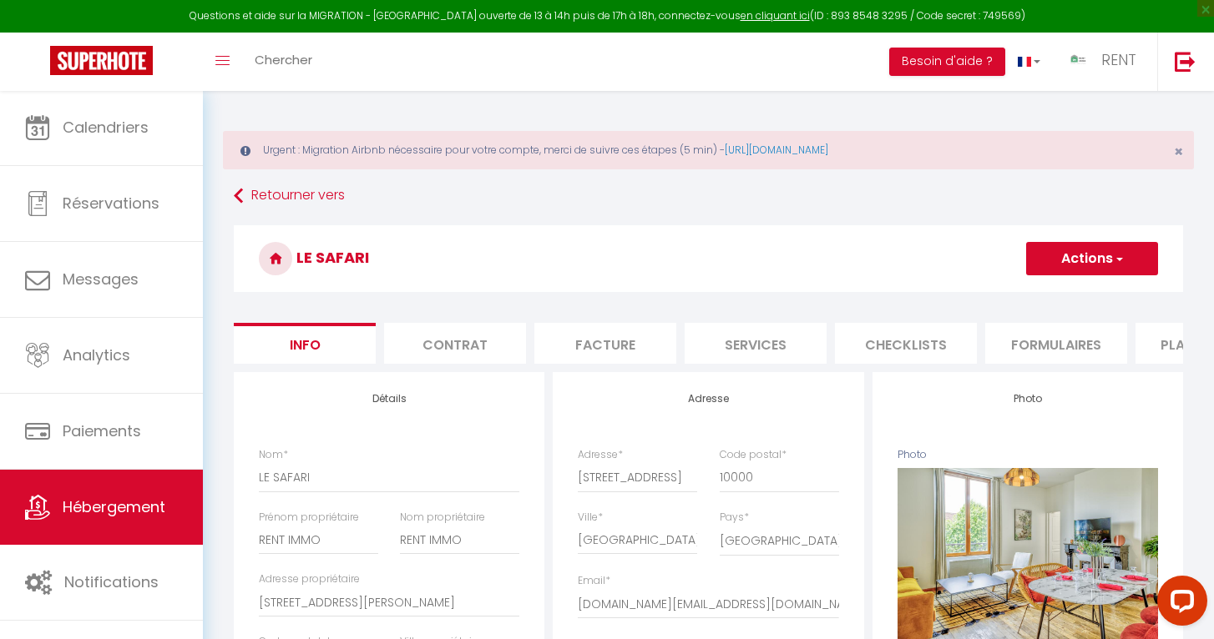
click at [1158, 346] on li "Plateformes" at bounding box center [1206, 343] width 142 height 41
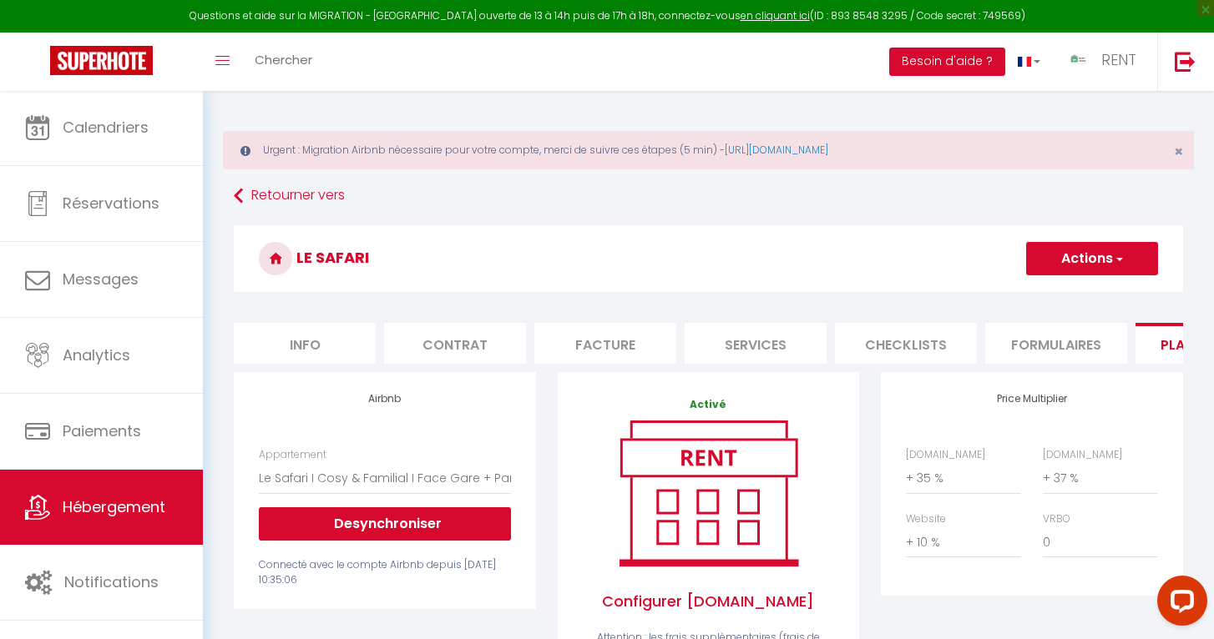
scroll to position [-1, 0]
click at [1119, 256] on span "button" at bounding box center [1118, 258] width 11 height 17
click at [1063, 290] on link "Enregistrer" at bounding box center [1091, 296] width 132 height 22
